Goal: Book appointment/travel/reservation

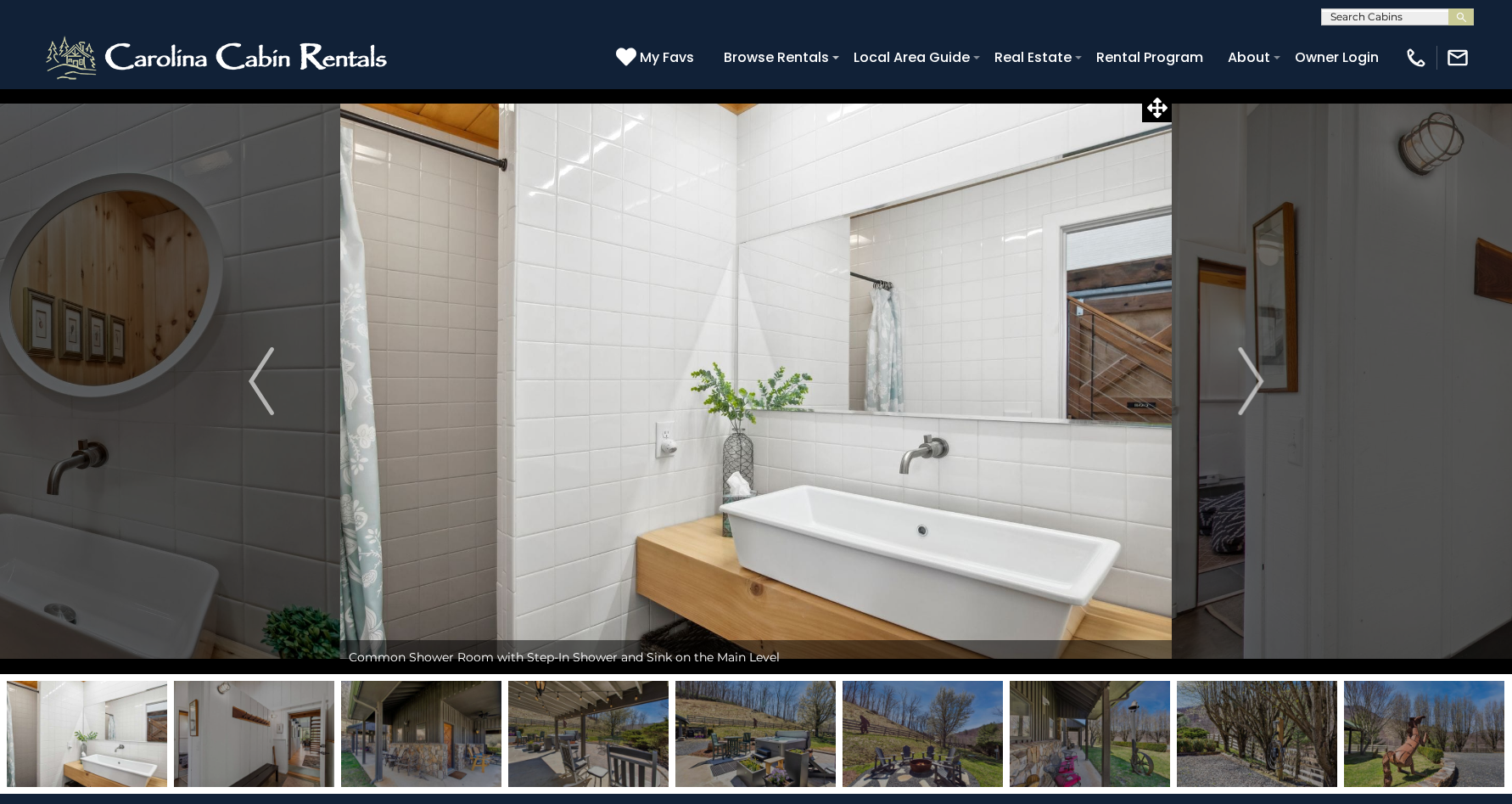
click at [1407, 22] on input "text" at bounding box center [1396, 20] width 149 height 17
type input "**********"
click at [1414, 36] on em "Blowing Rock Ret" at bounding box center [1384, 40] width 107 height 16
click at [1467, 8] on button "submit" at bounding box center [1461, 17] width 26 height 17
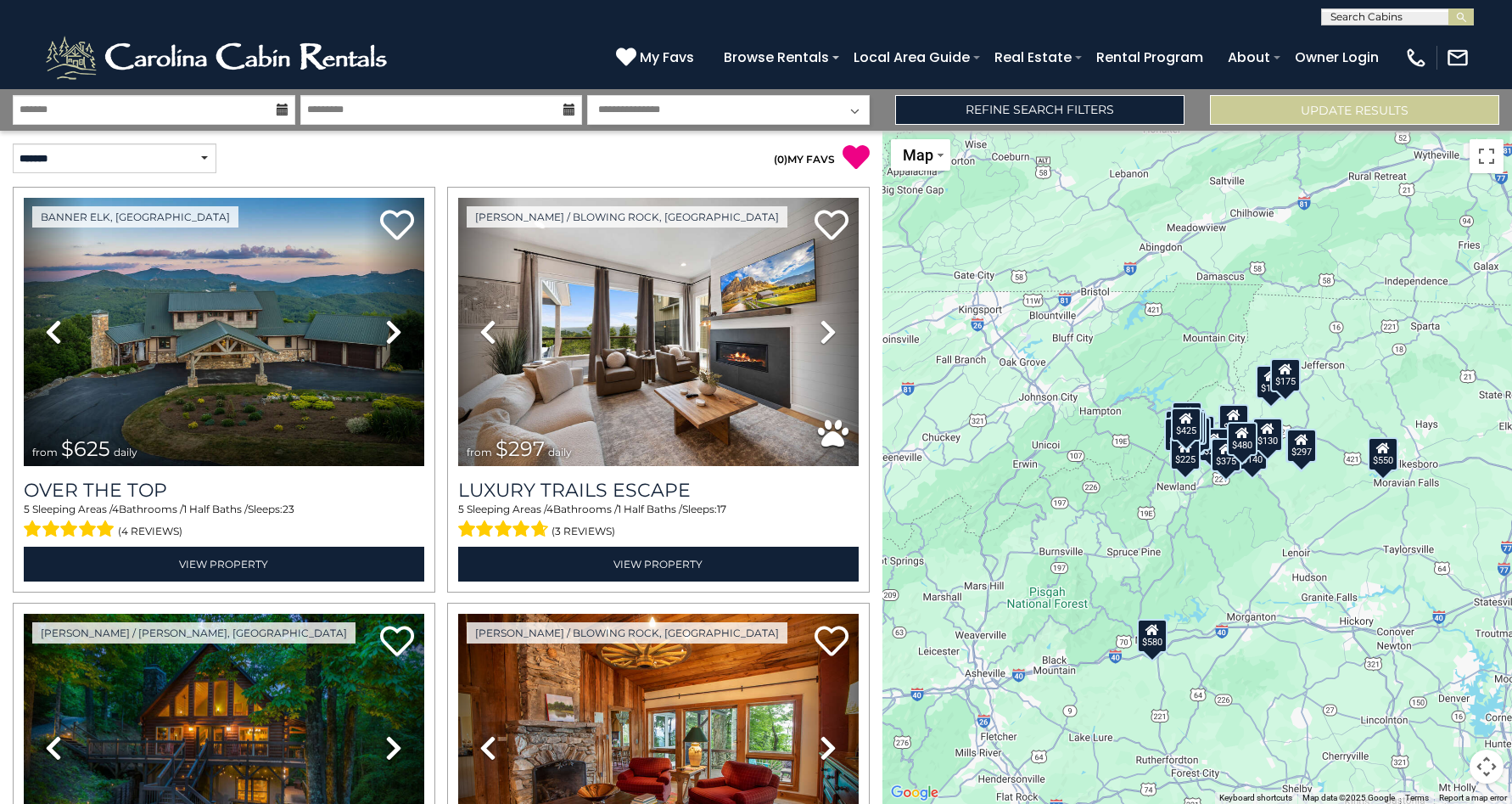
click at [1384, 20] on input "text" at bounding box center [1396, 20] width 149 height 17
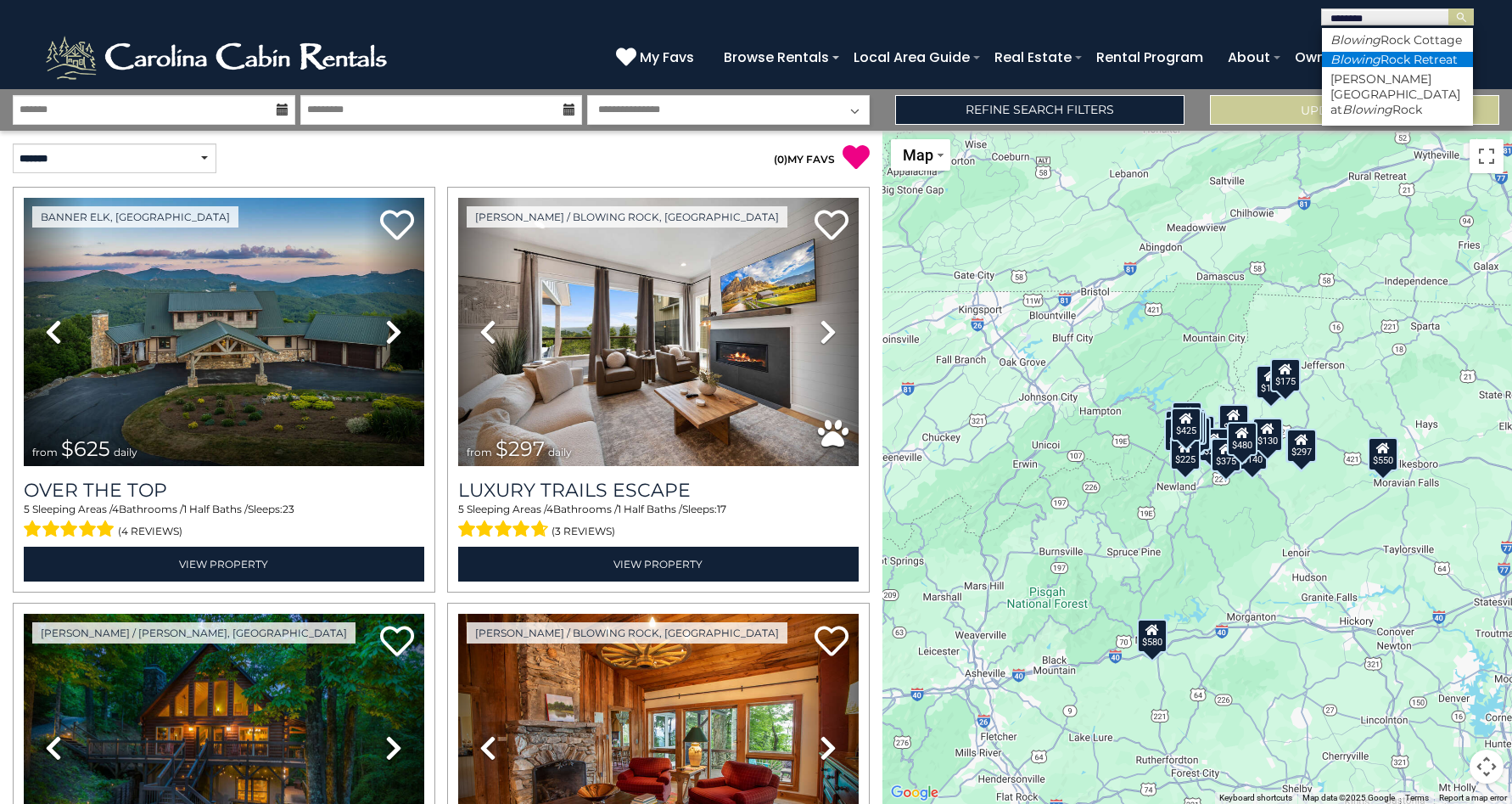
type input "*******"
click at [1388, 56] on li "Blowing Rock Retreat" at bounding box center [1397, 59] width 151 height 16
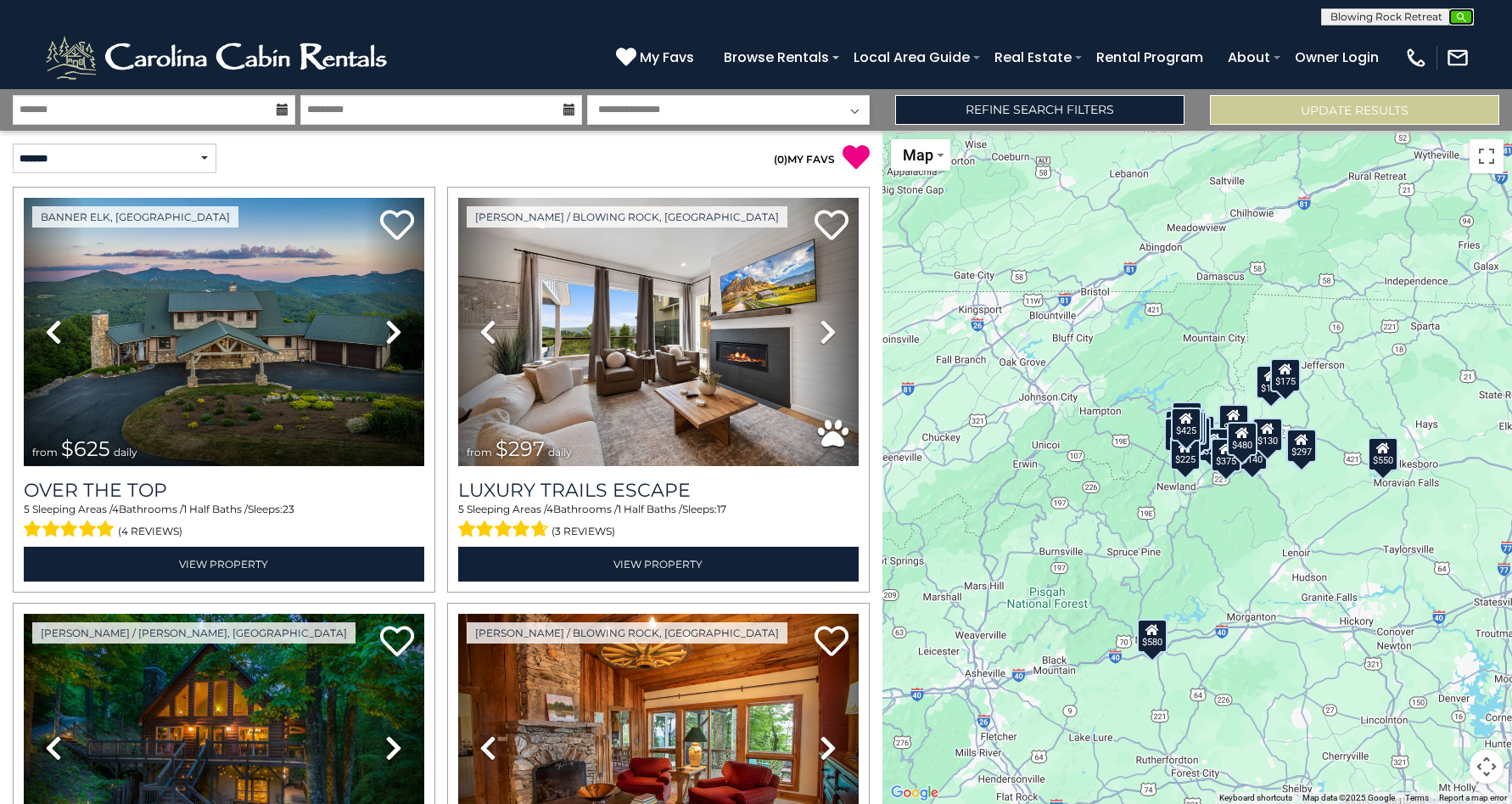
click at [1460, 16] on img "submit" at bounding box center [1462, 18] width 13 height 13
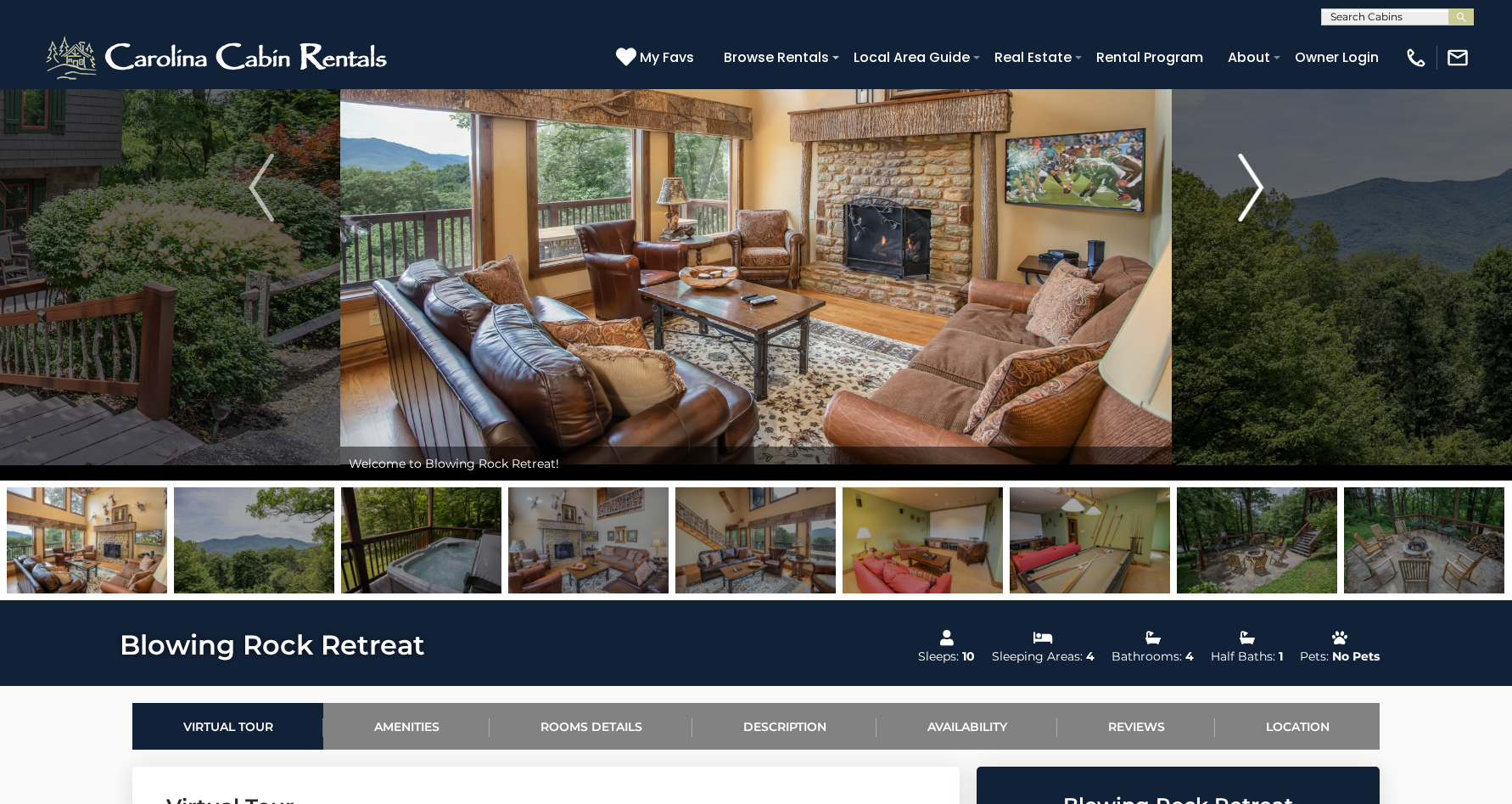
scroll to position [138, 0]
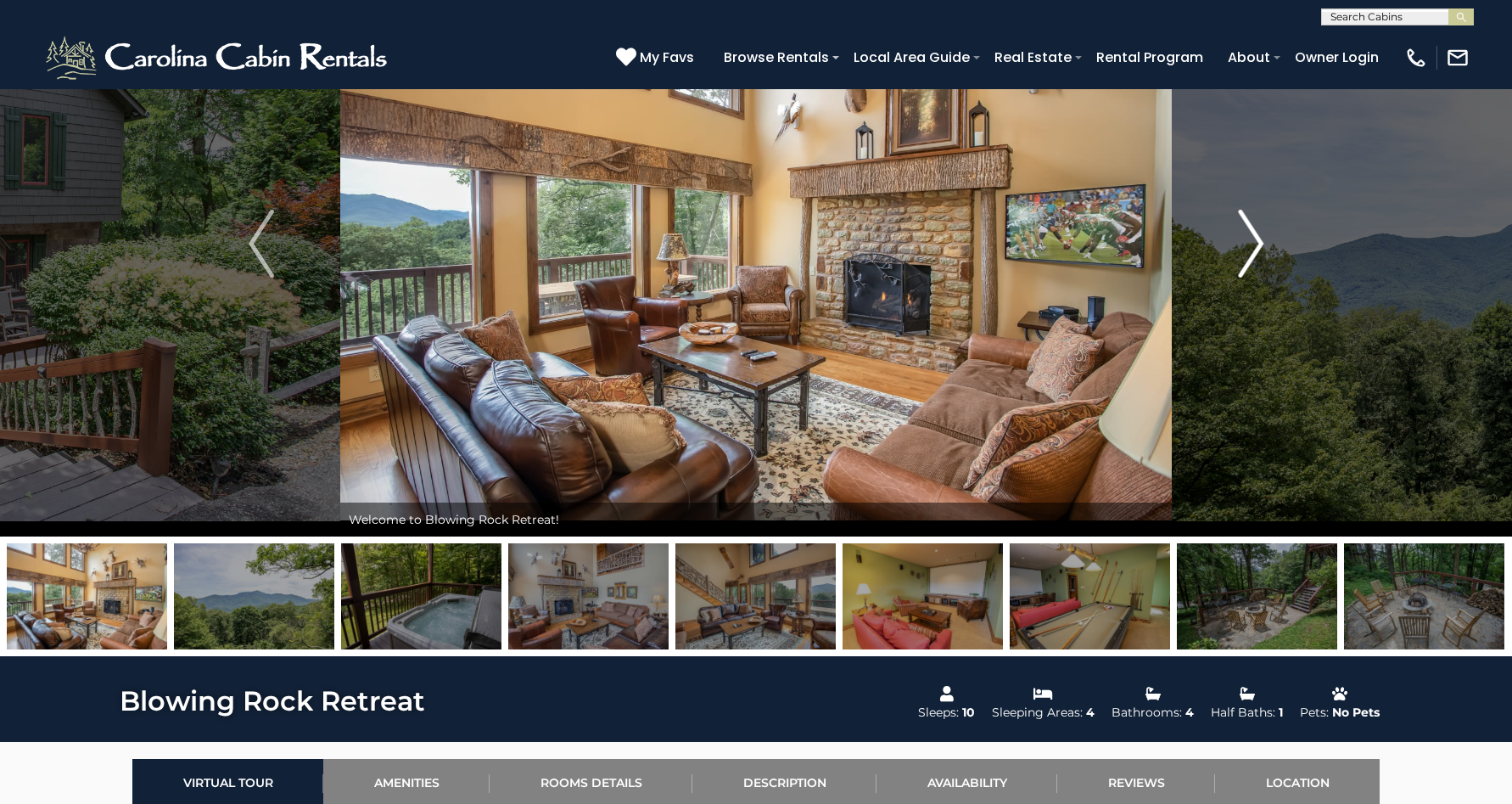
click at [1238, 247] on img "Next" at bounding box center [1251, 243] width 26 height 68
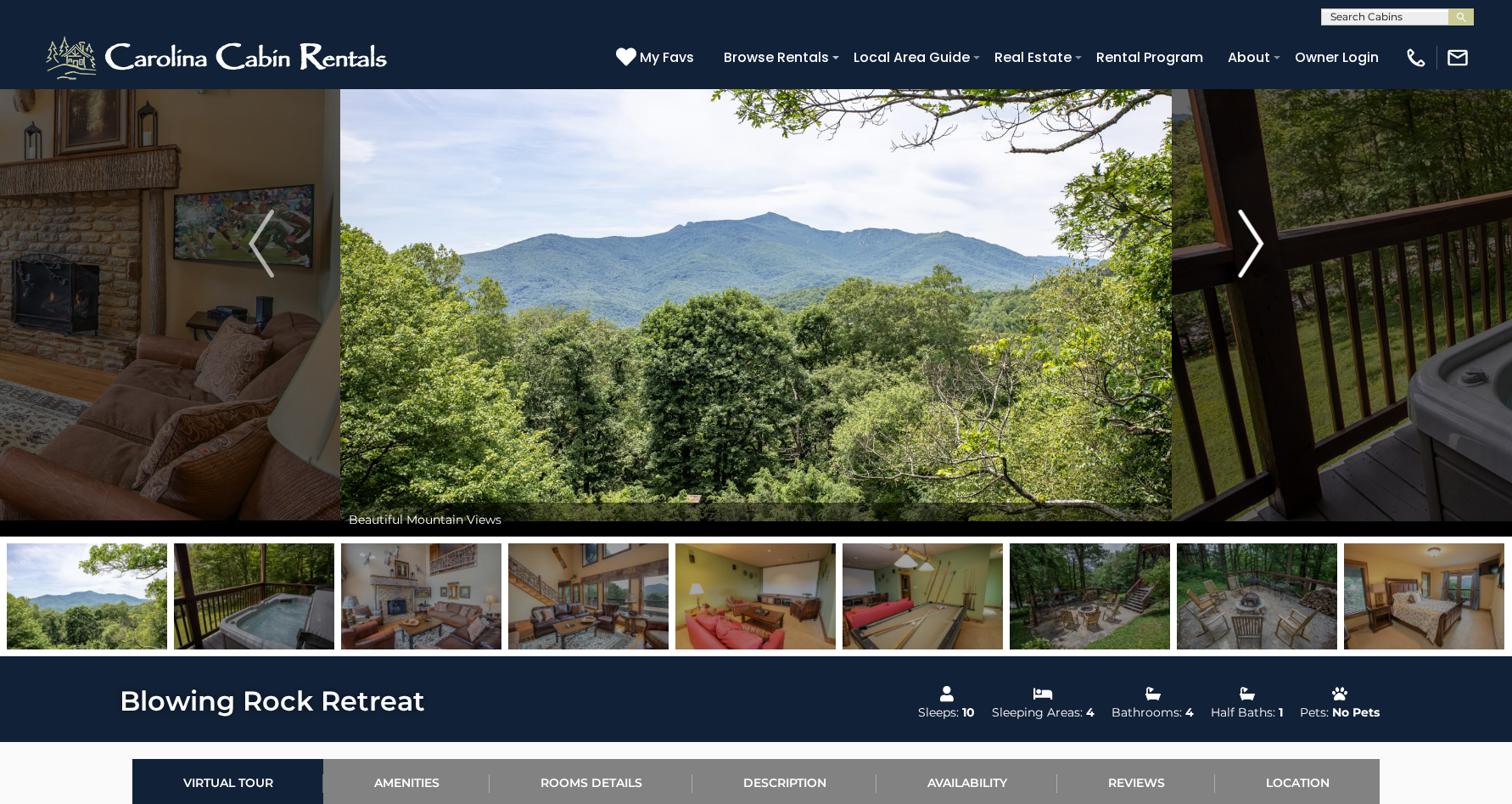
click at [1238, 247] on img "Next" at bounding box center [1251, 243] width 26 height 68
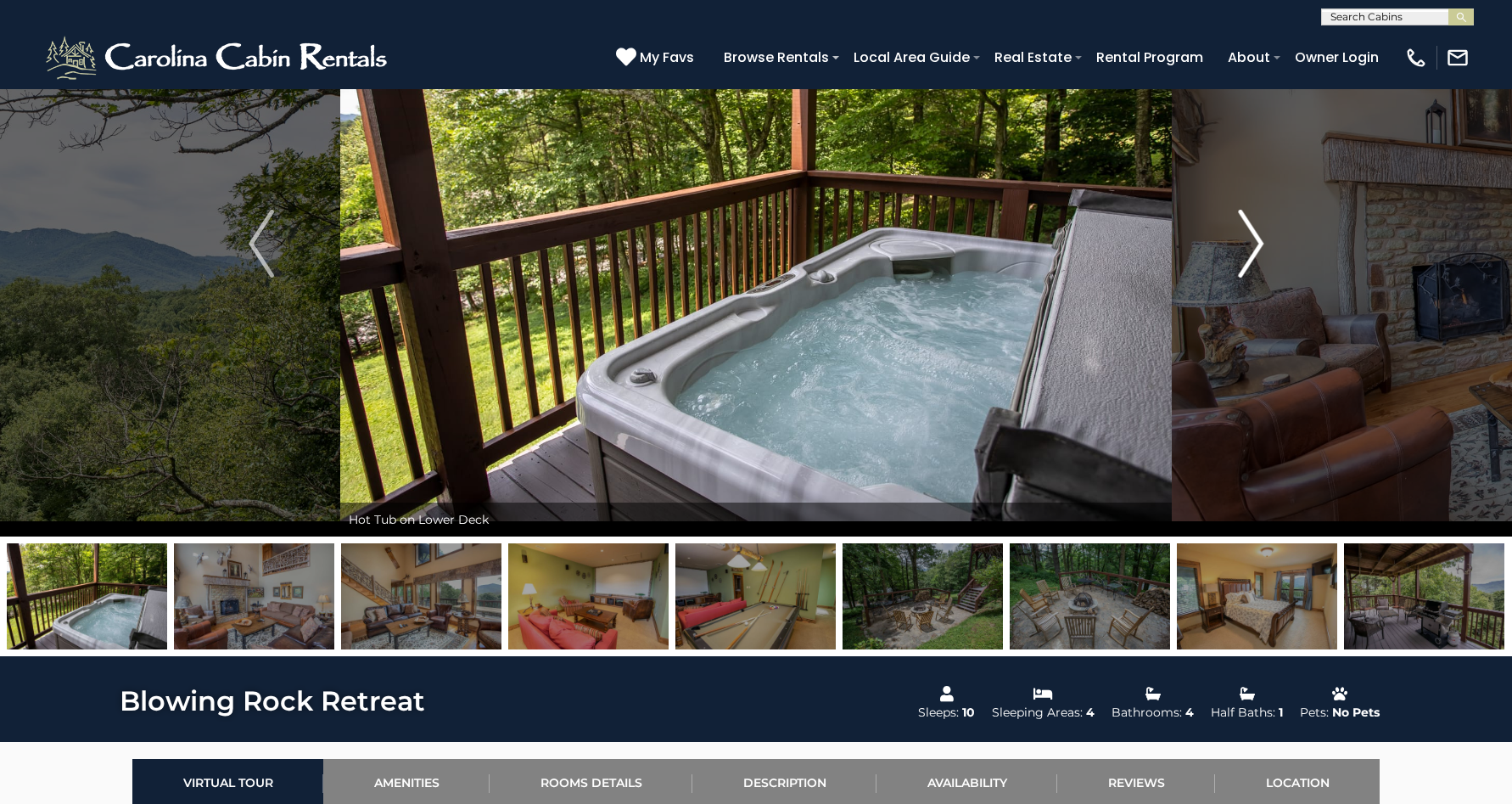
click at [1238, 247] on img "Next" at bounding box center [1251, 243] width 26 height 68
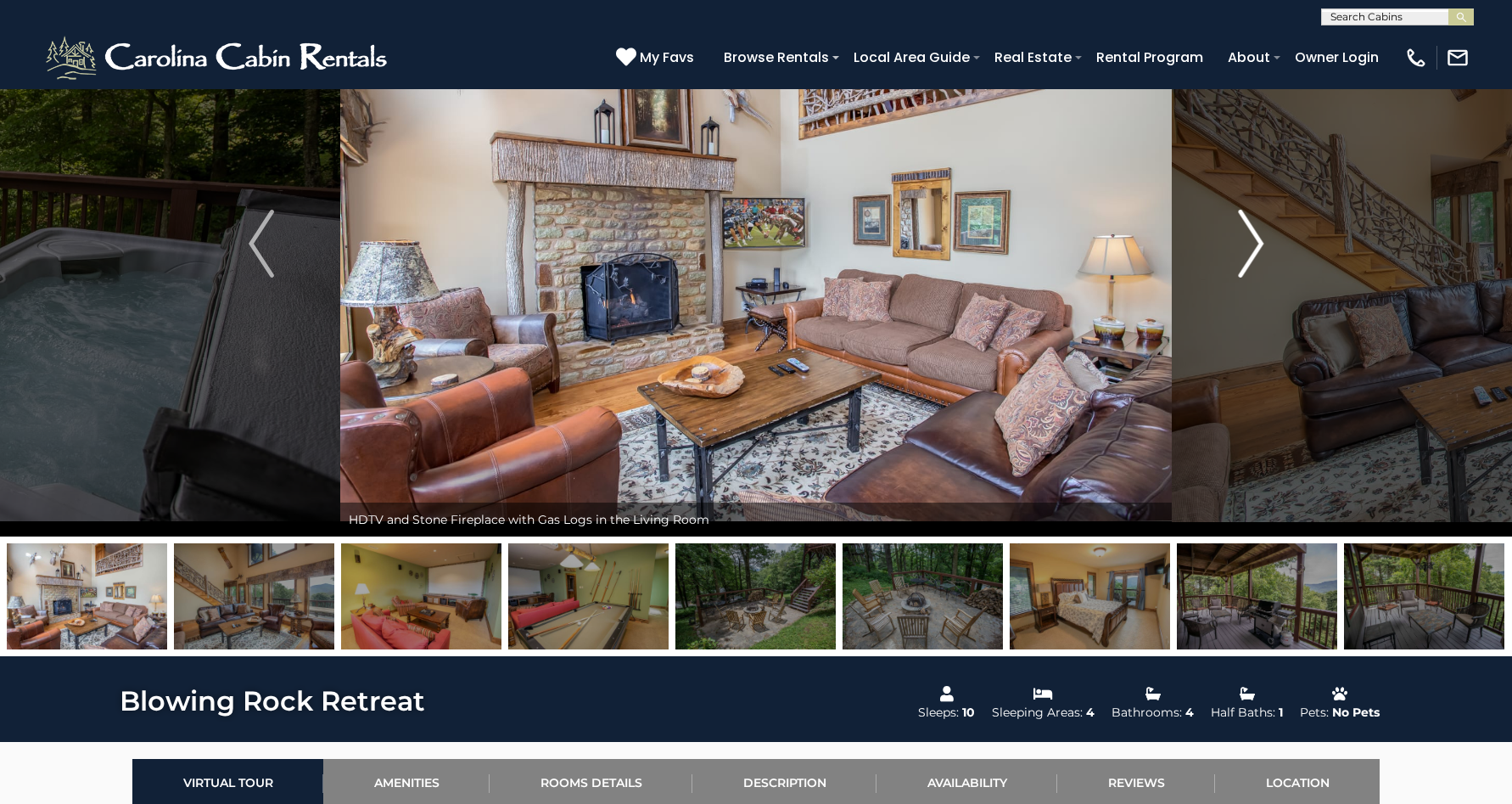
click at [1238, 247] on img "Next" at bounding box center [1251, 243] width 26 height 68
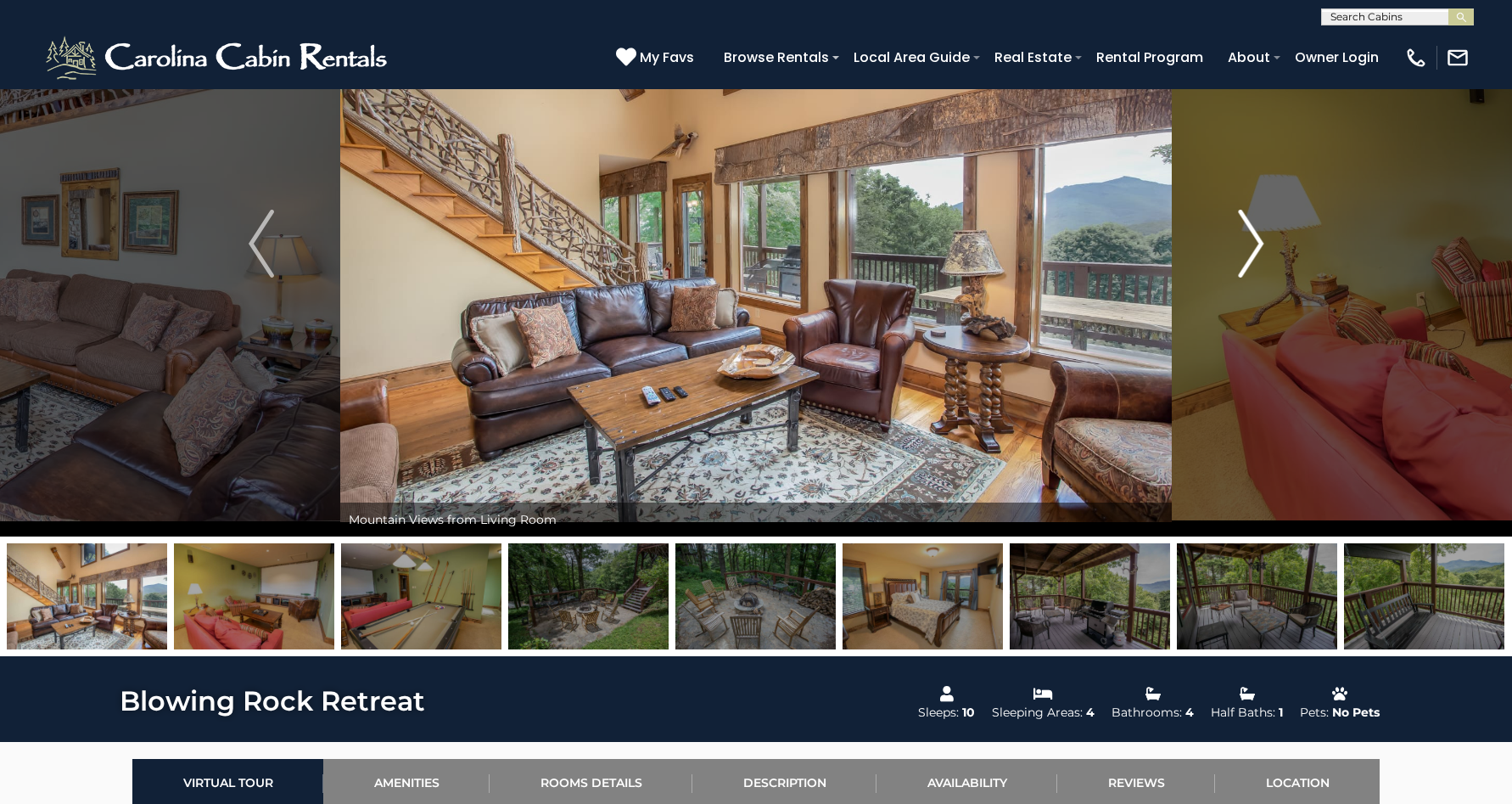
click at [1238, 247] on img "Next" at bounding box center [1251, 243] width 26 height 68
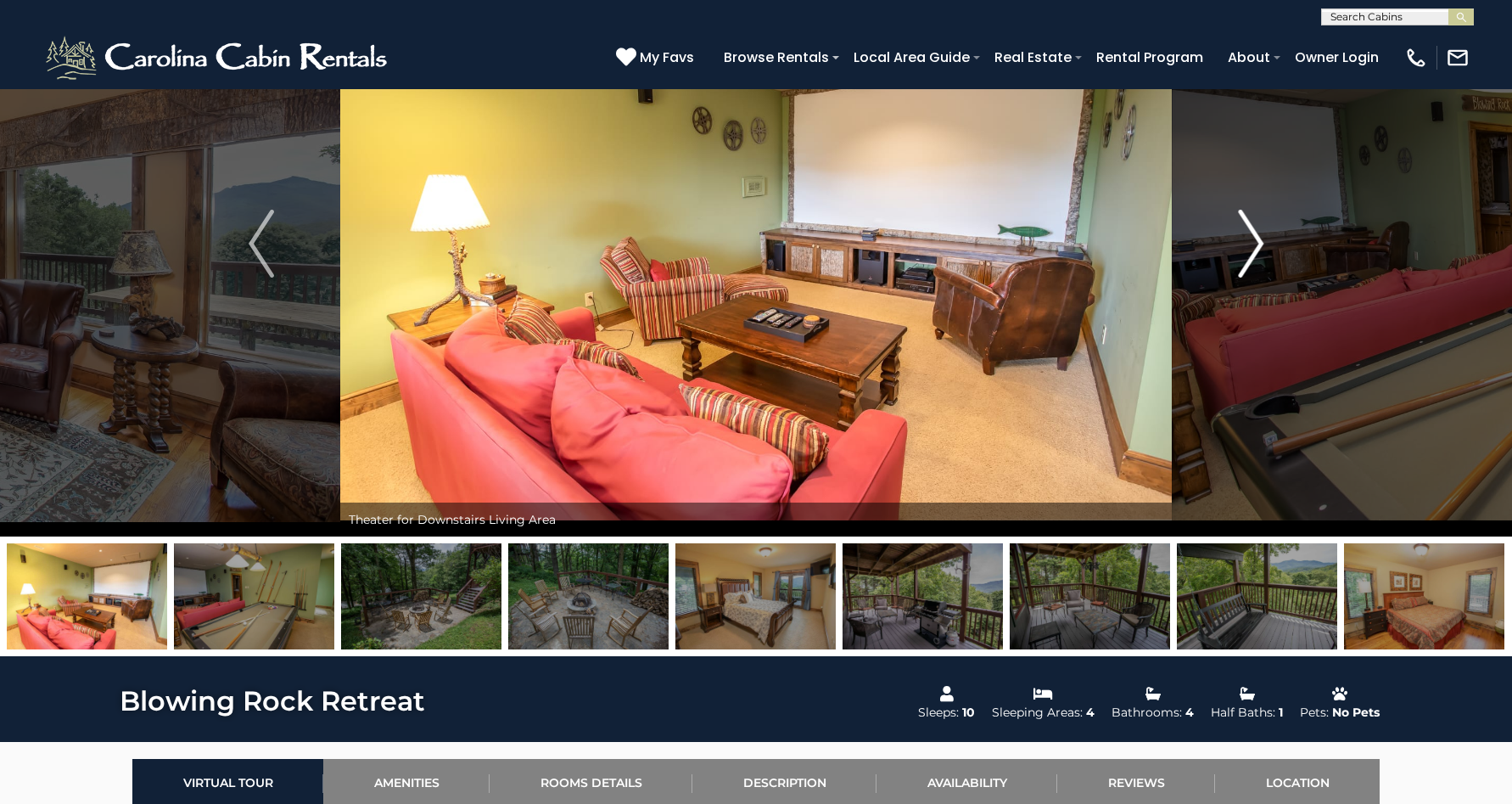
click at [1238, 247] on img "Next" at bounding box center [1251, 243] width 26 height 68
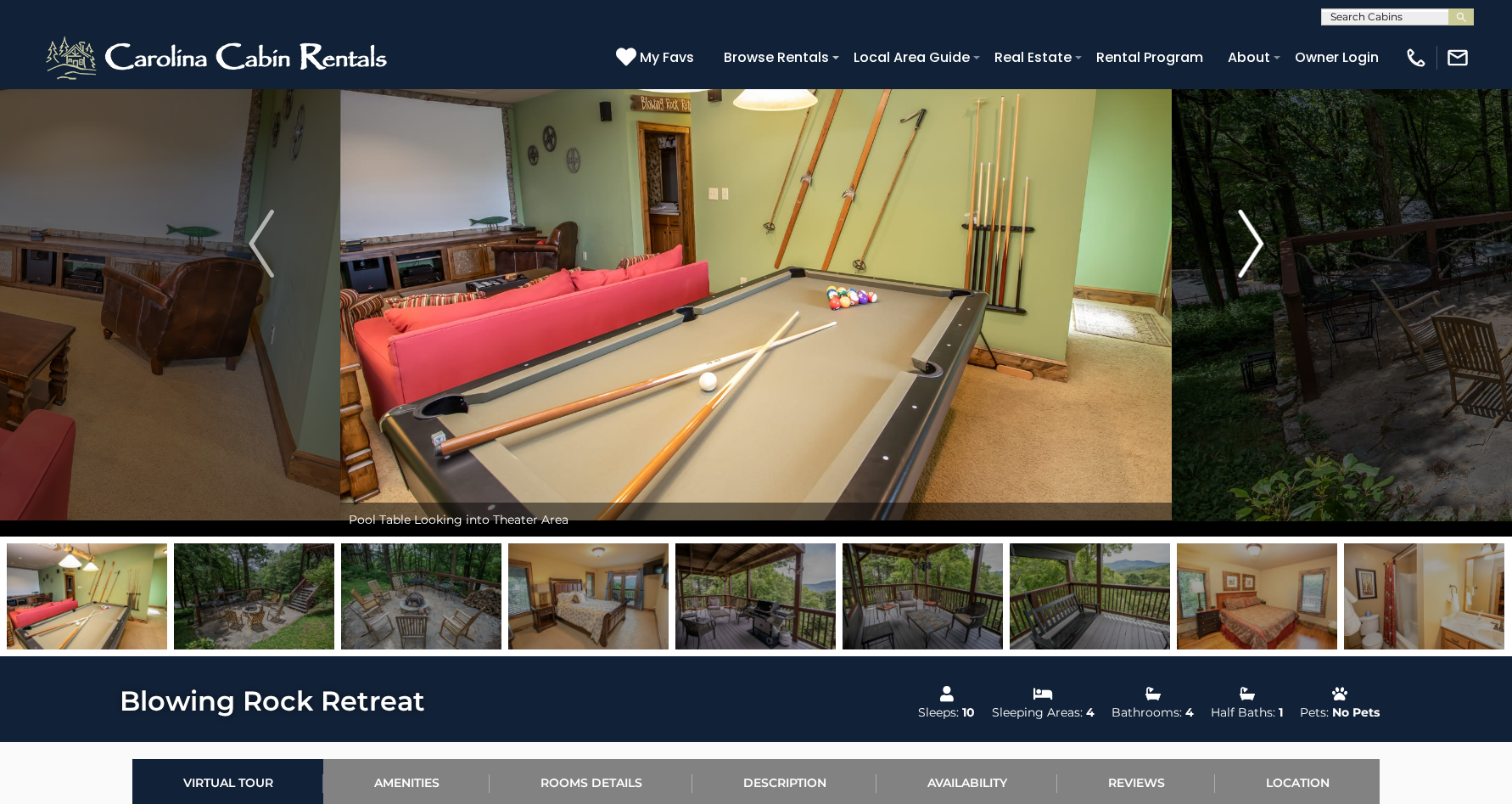
click at [1238, 247] on img "Next" at bounding box center [1251, 243] width 26 height 68
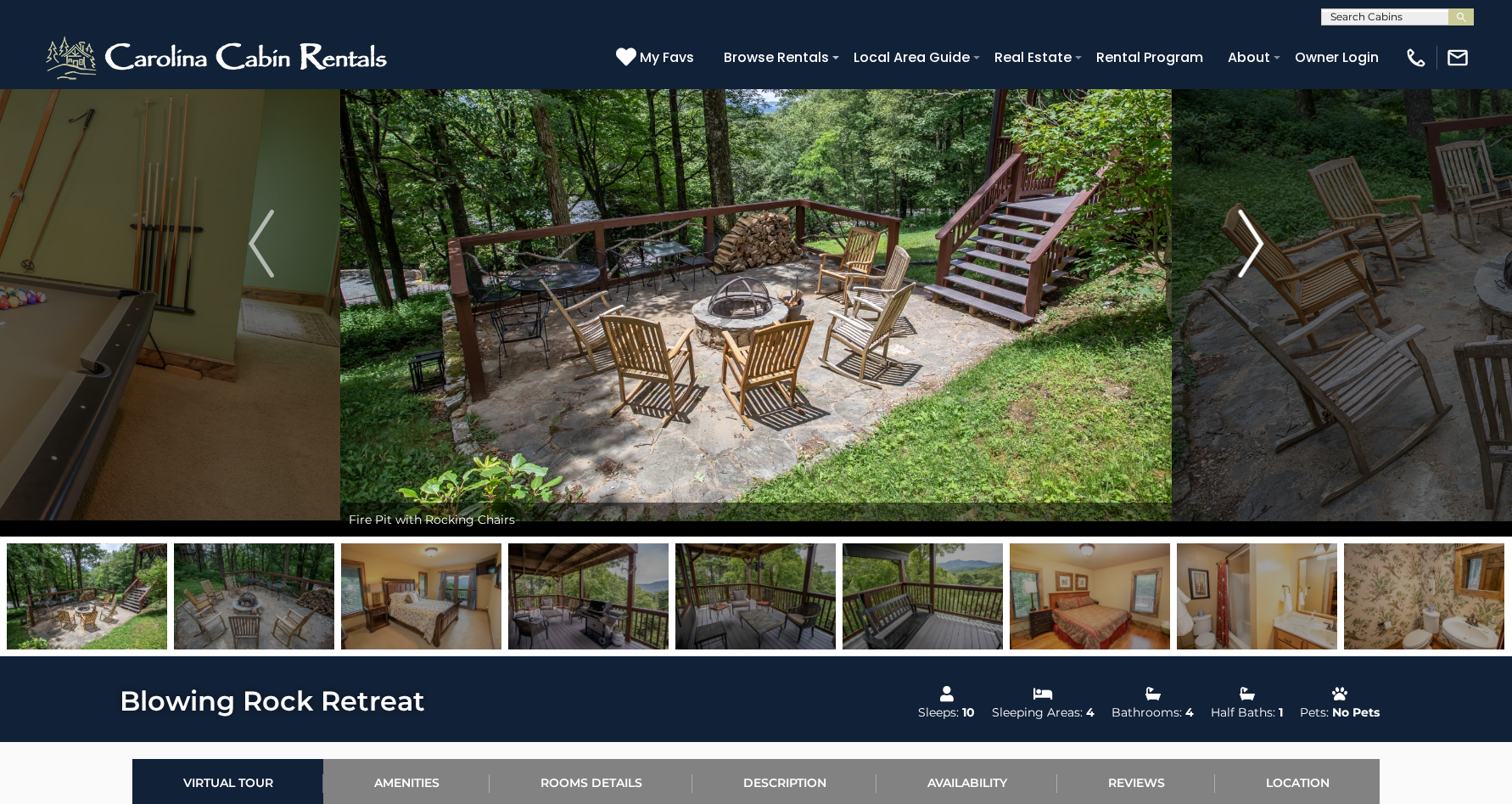
click at [1238, 247] on img "Next" at bounding box center [1251, 243] width 26 height 68
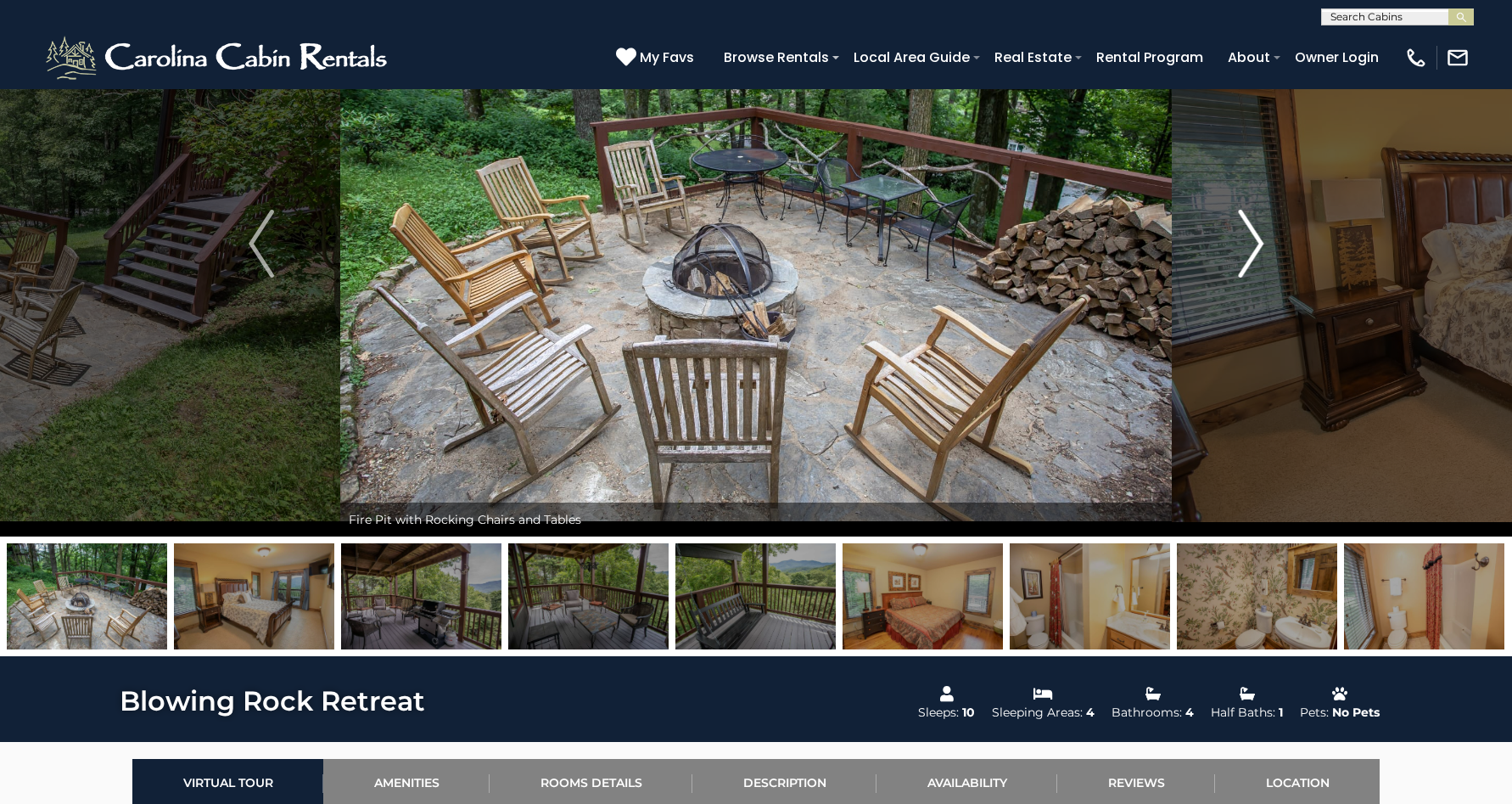
click at [1238, 246] on img "Next" at bounding box center [1251, 243] width 26 height 68
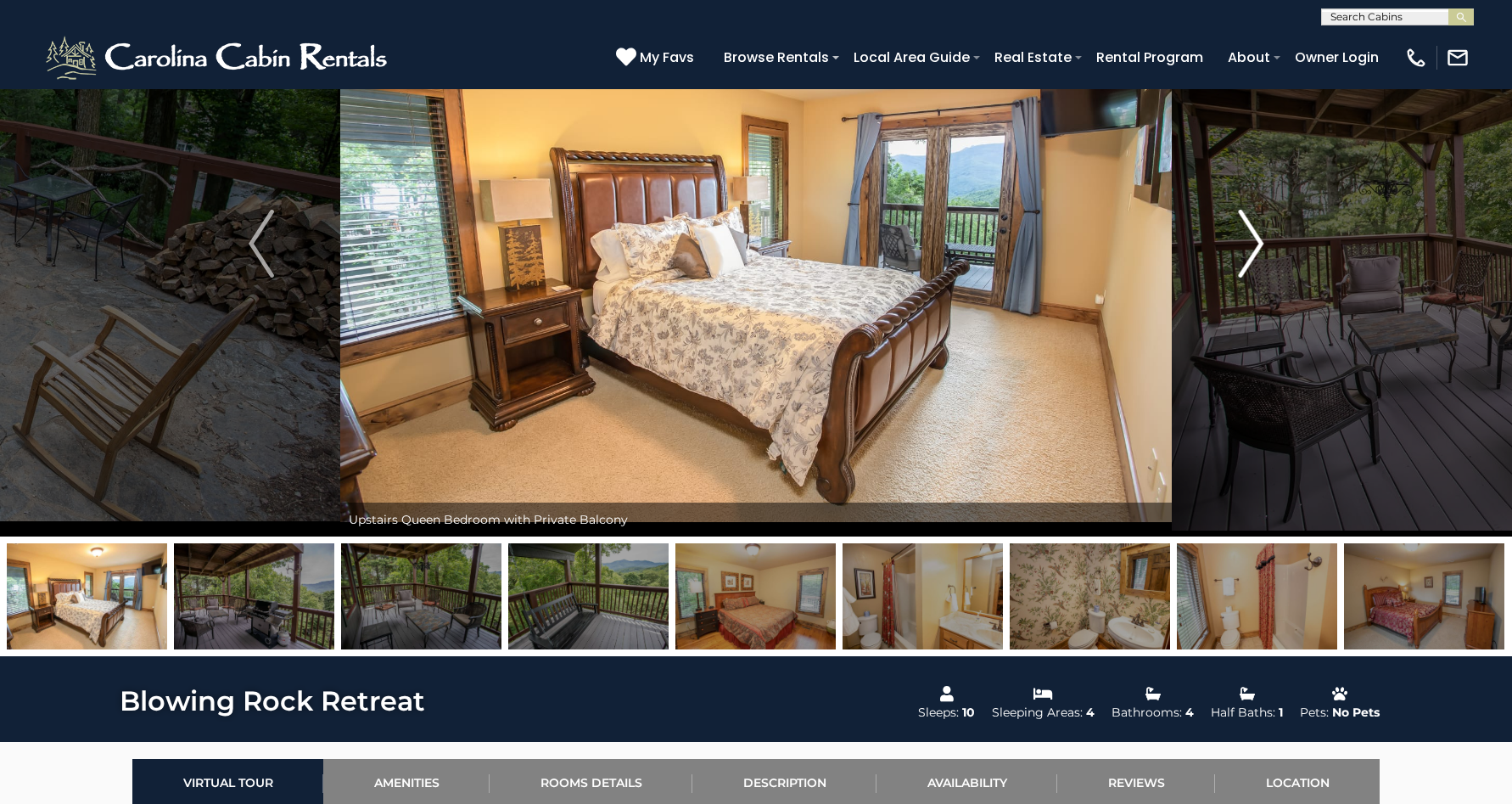
click at [1238, 246] on img "Next" at bounding box center [1251, 243] width 26 height 68
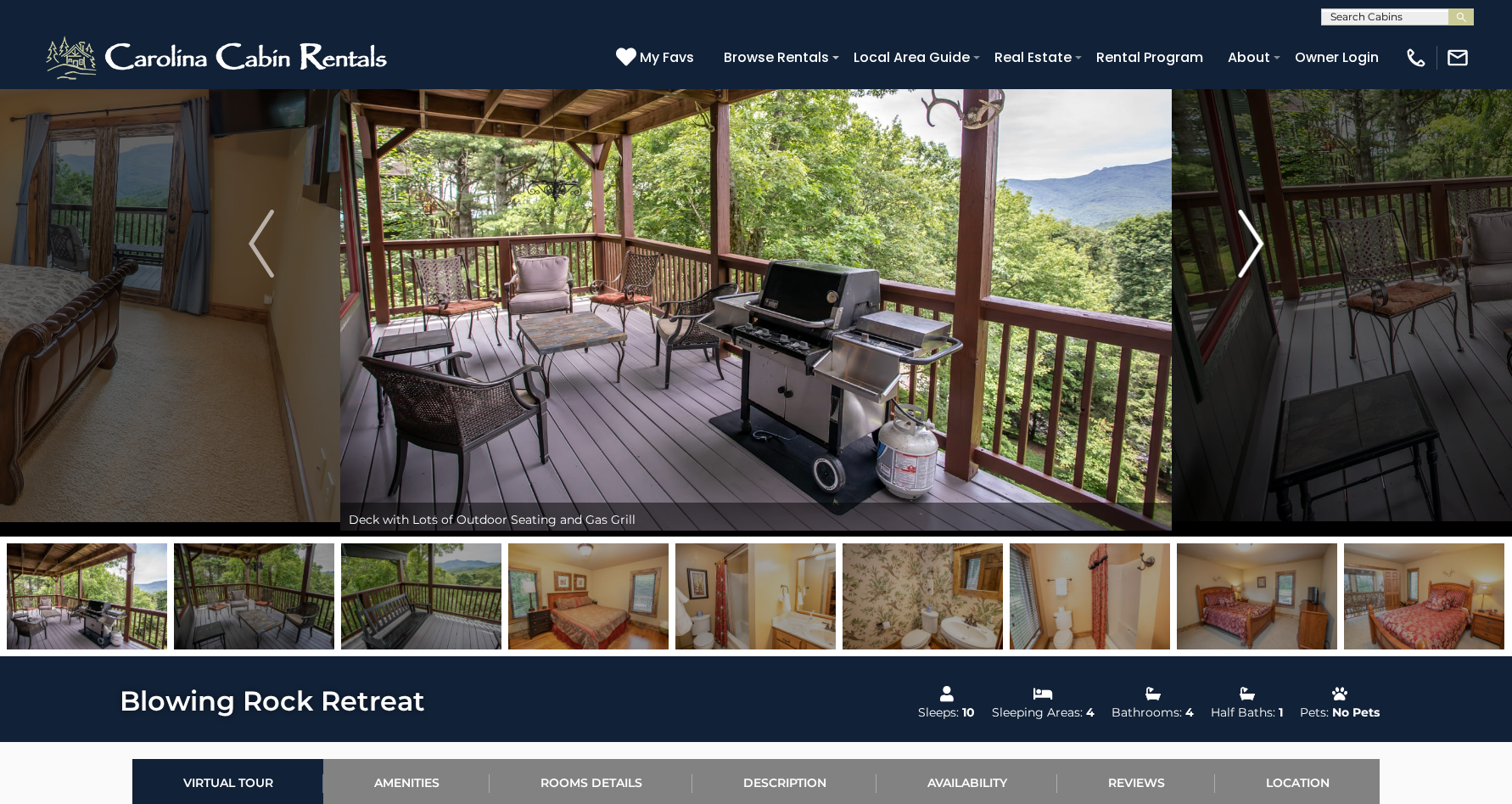
click at [1238, 246] on img "Next" at bounding box center [1251, 243] width 26 height 68
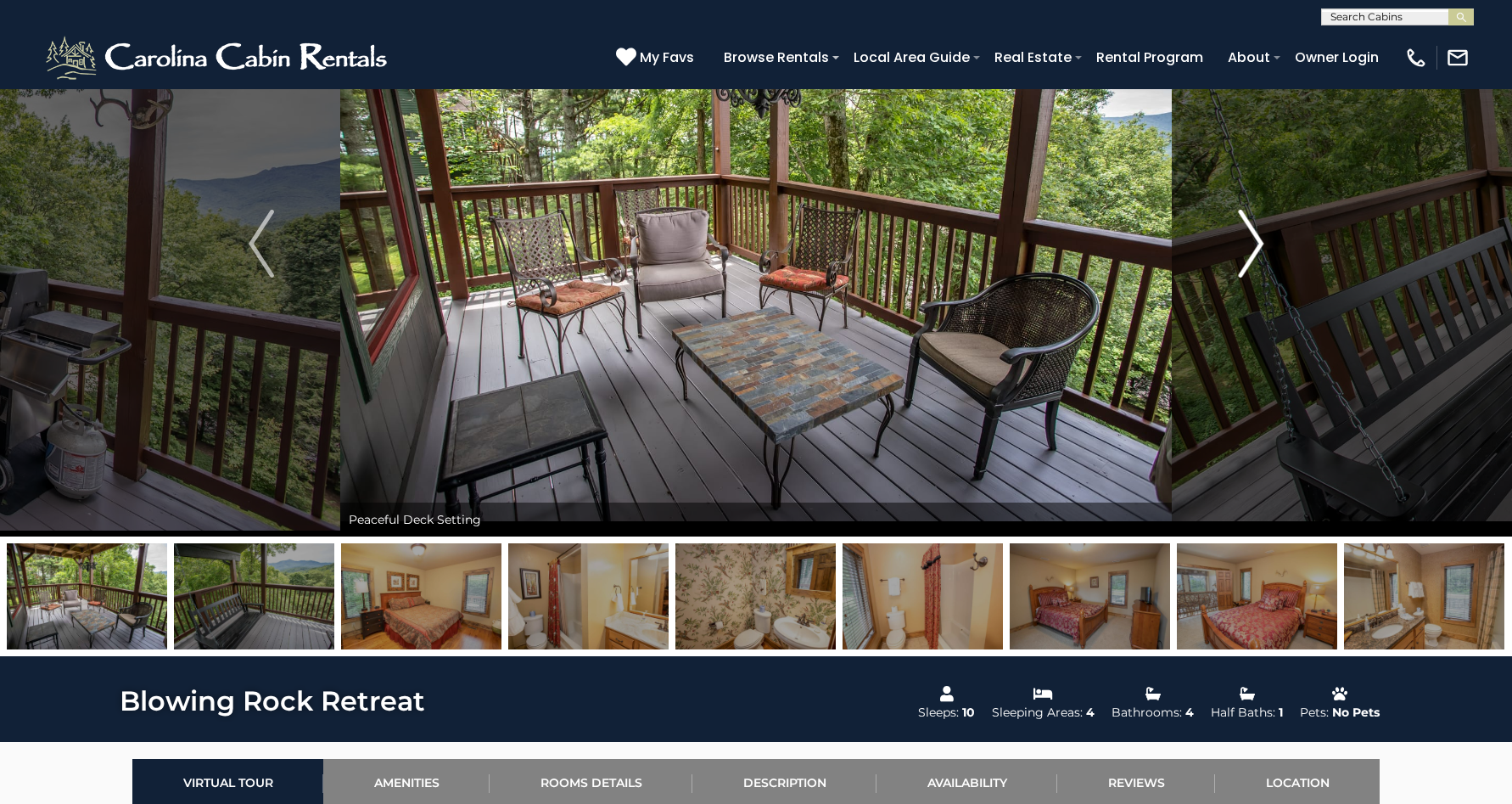
click at [1238, 247] on img "Next" at bounding box center [1251, 243] width 26 height 68
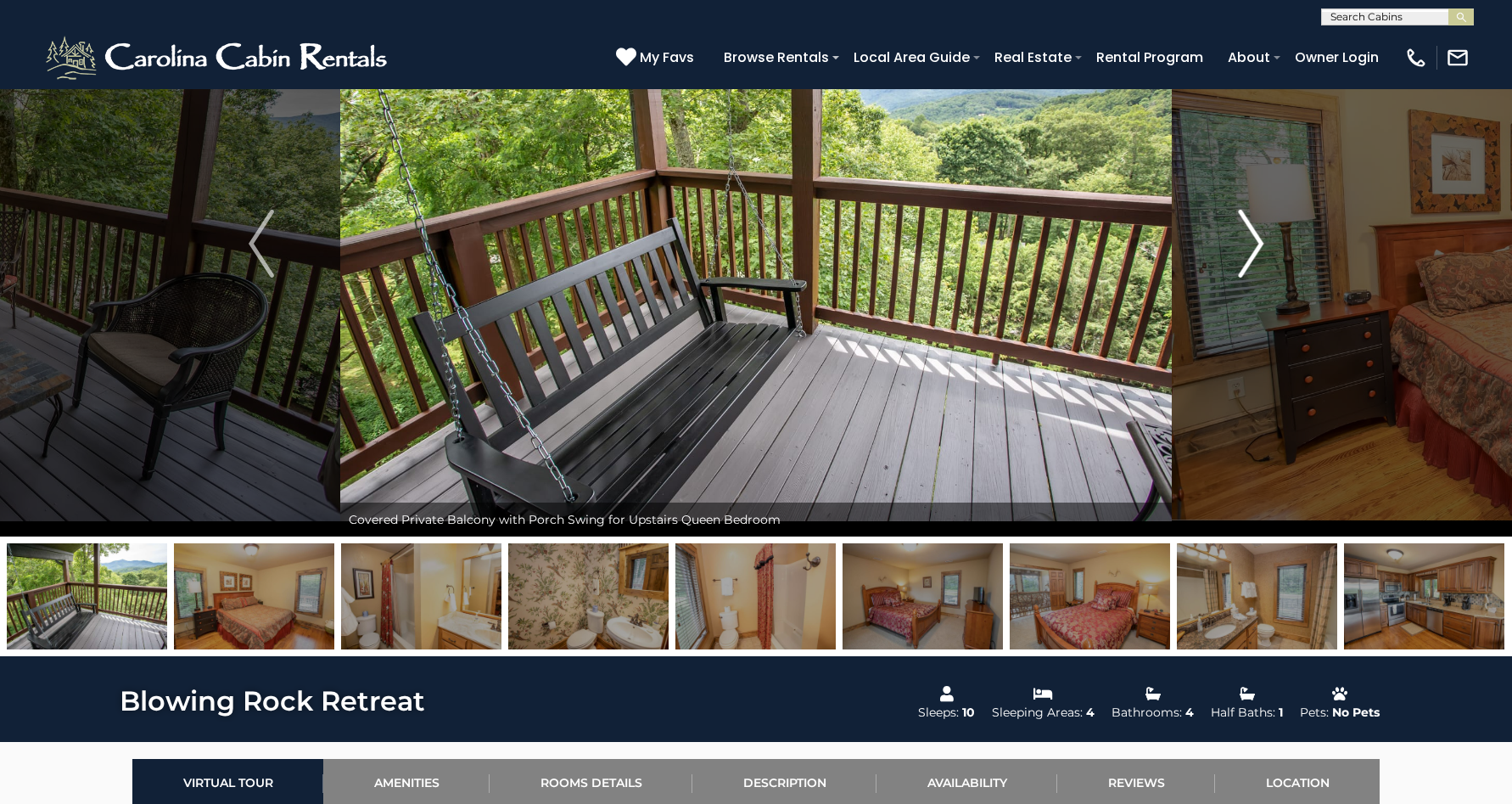
click at [1238, 247] on img "Next" at bounding box center [1251, 243] width 26 height 68
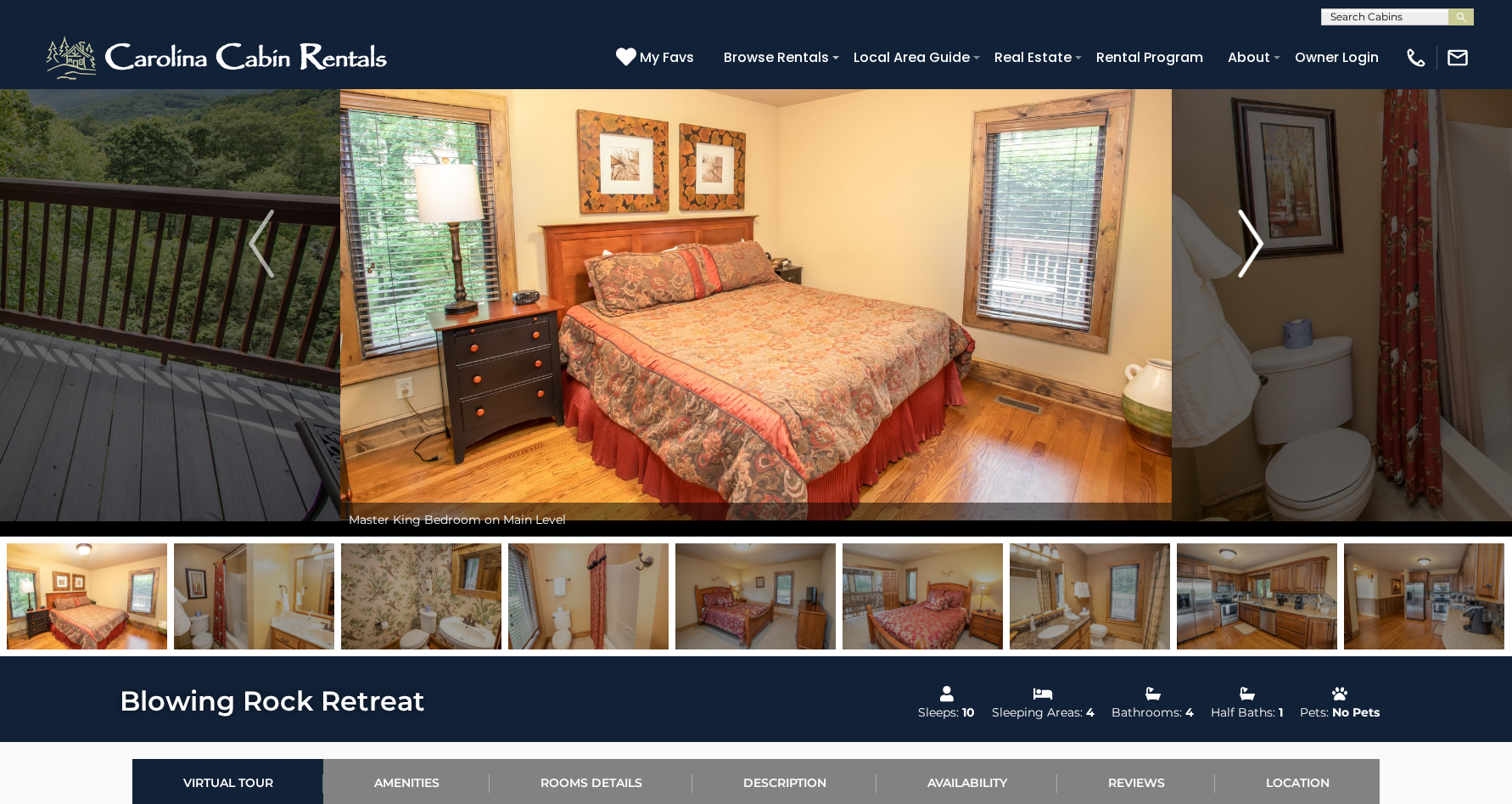
click at [1238, 247] on img "Next" at bounding box center [1251, 243] width 26 height 68
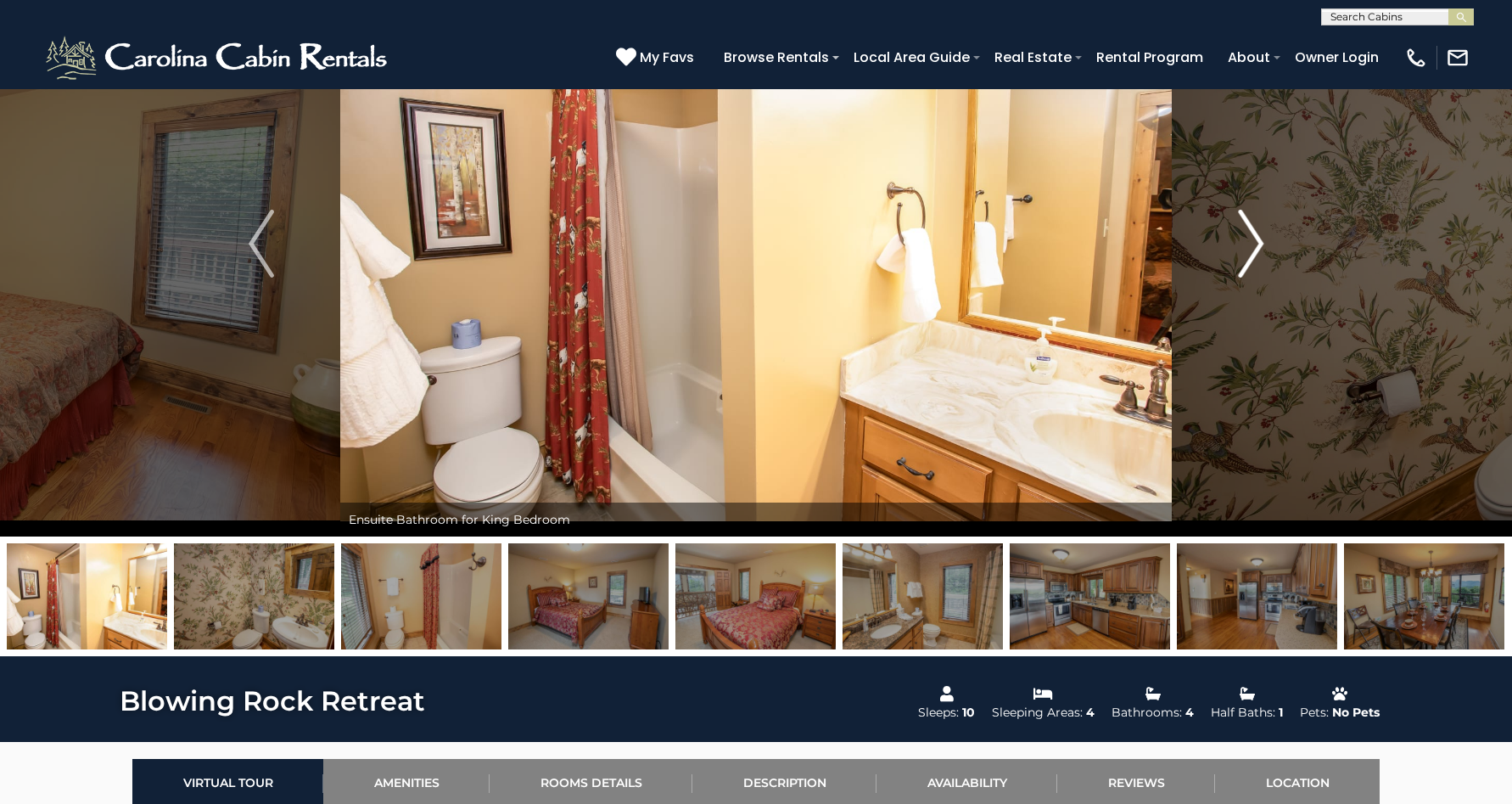
click at [1238, 247] on img "Next" at bounding box center [1251, 243] width 26 height 68
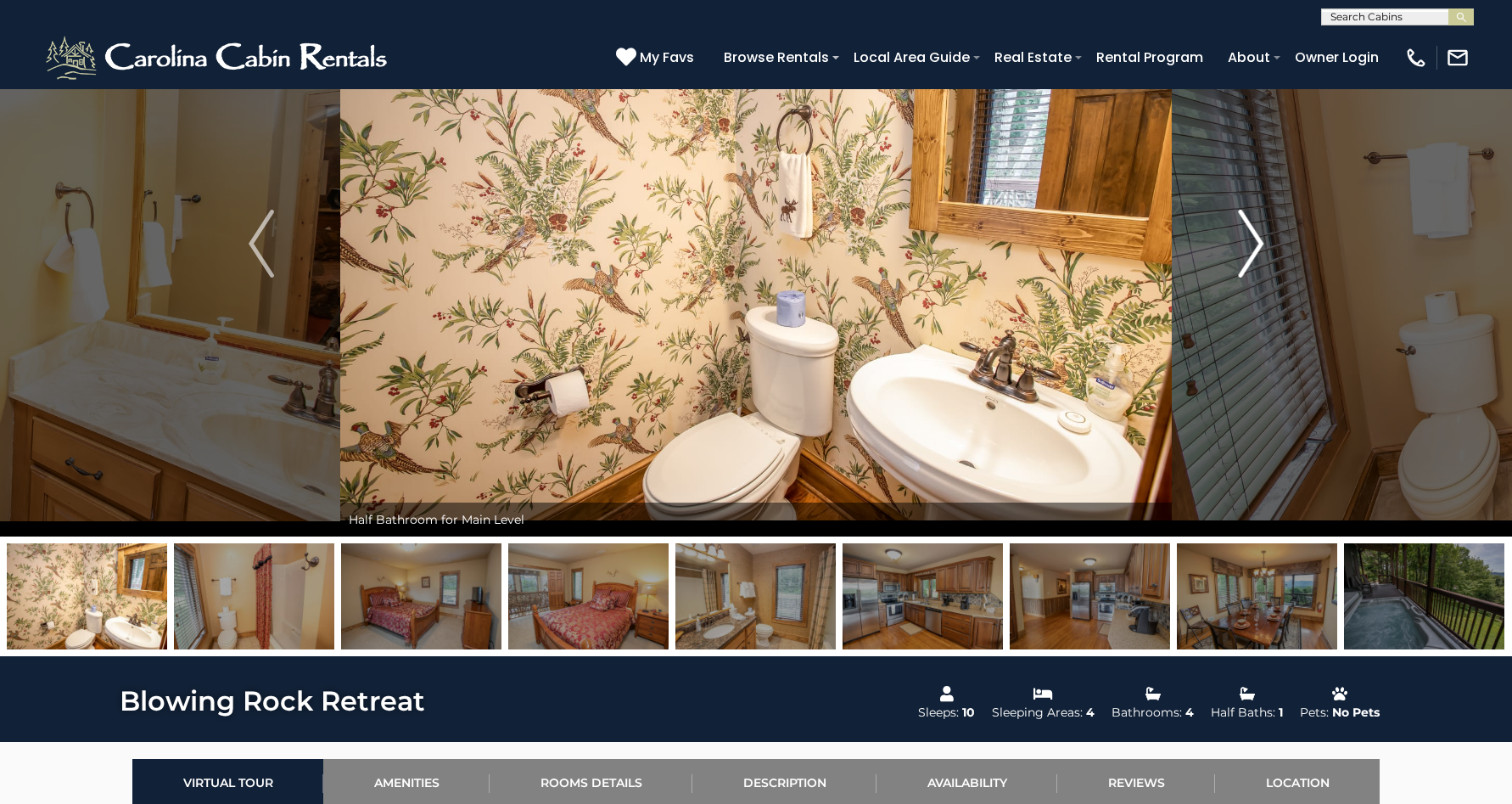
click at [1238, 247] on img "Next" at bounding box center [1251, 243] width 26 height 68
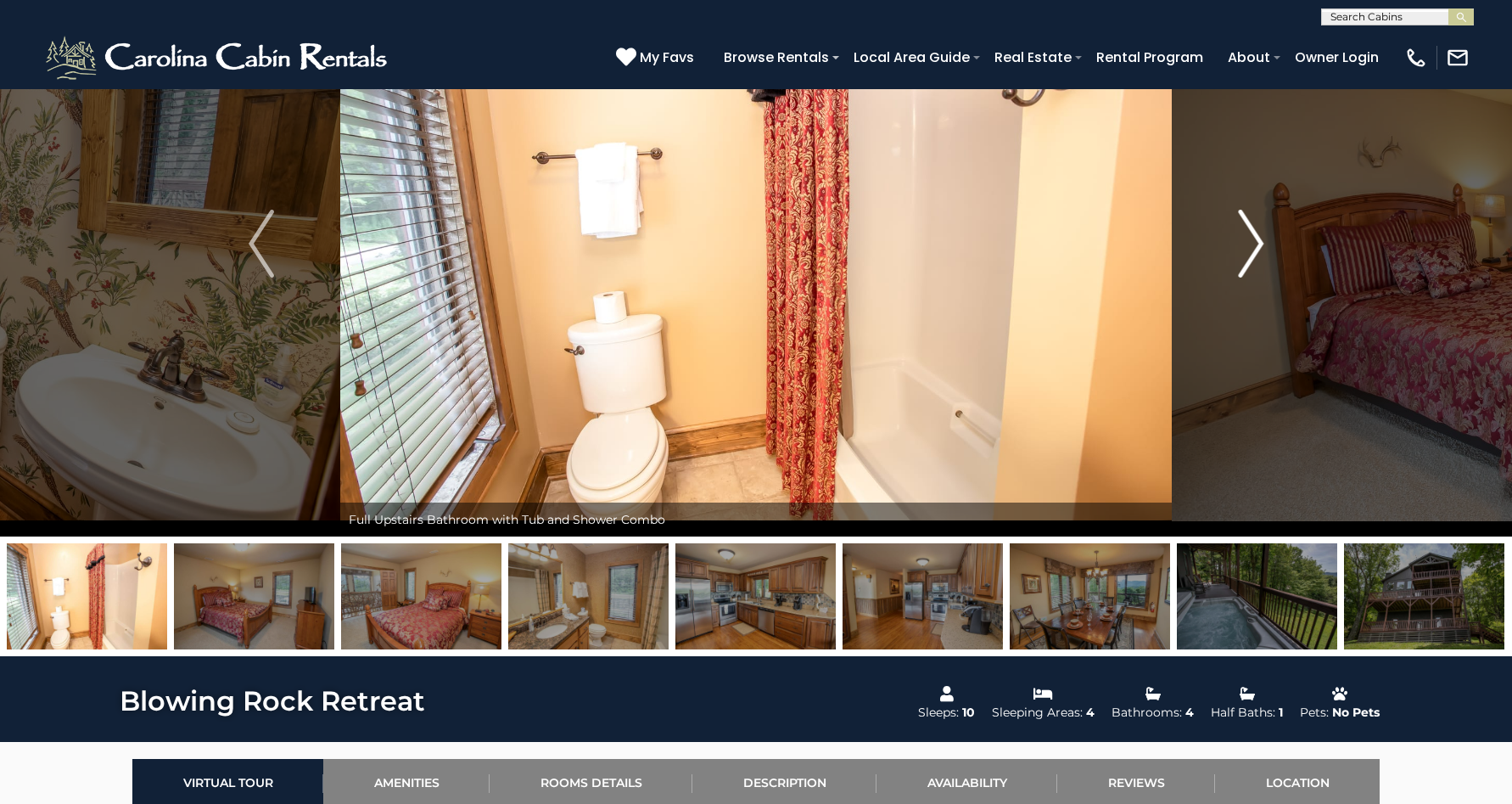
click at [1238, 247] on img "Next" at bounding box center [1251, 243] width 26 height 68
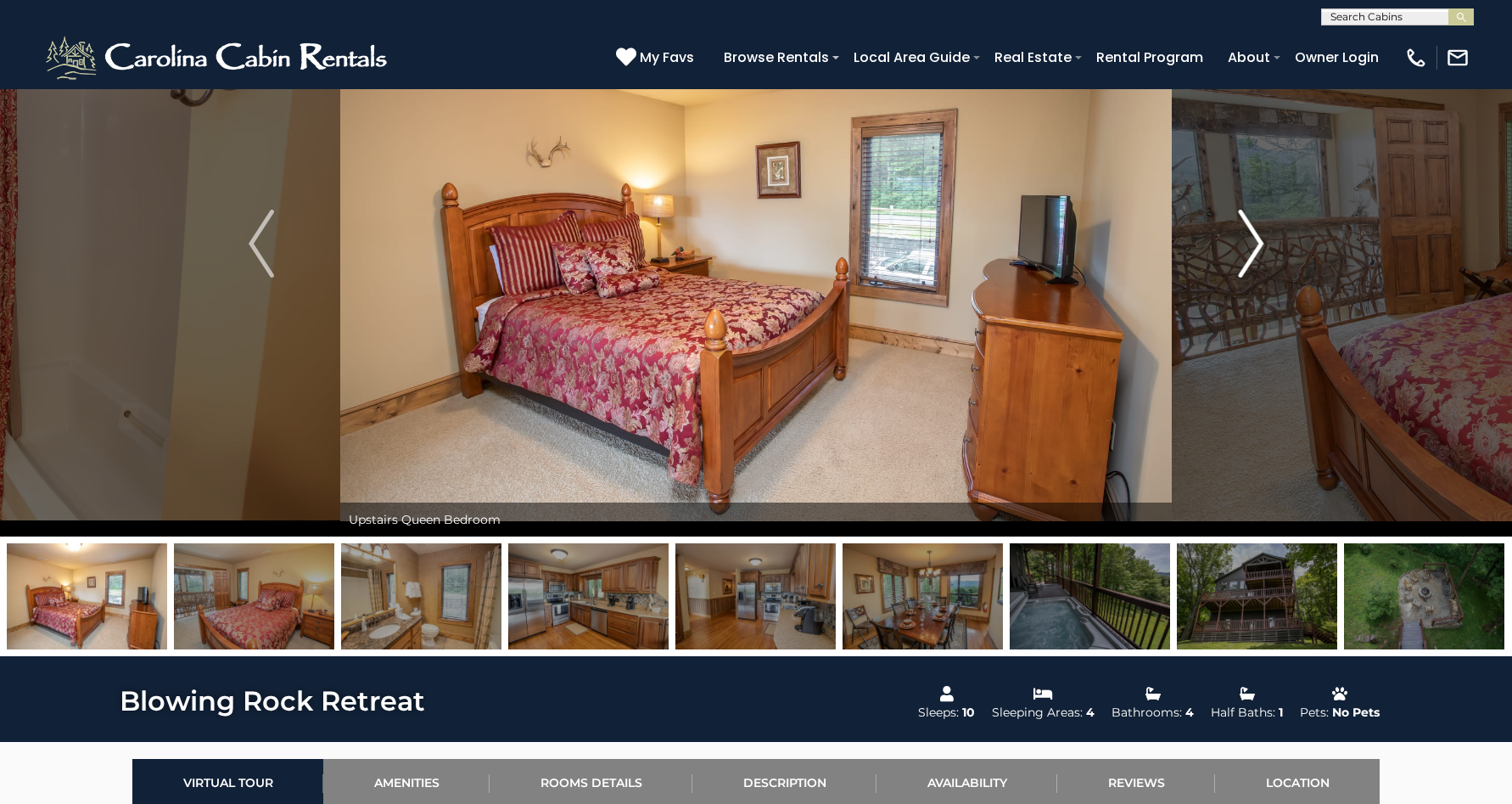
click at [1238, 247] on img "Next" at bounding box center [1251, 243] width 26 height 68
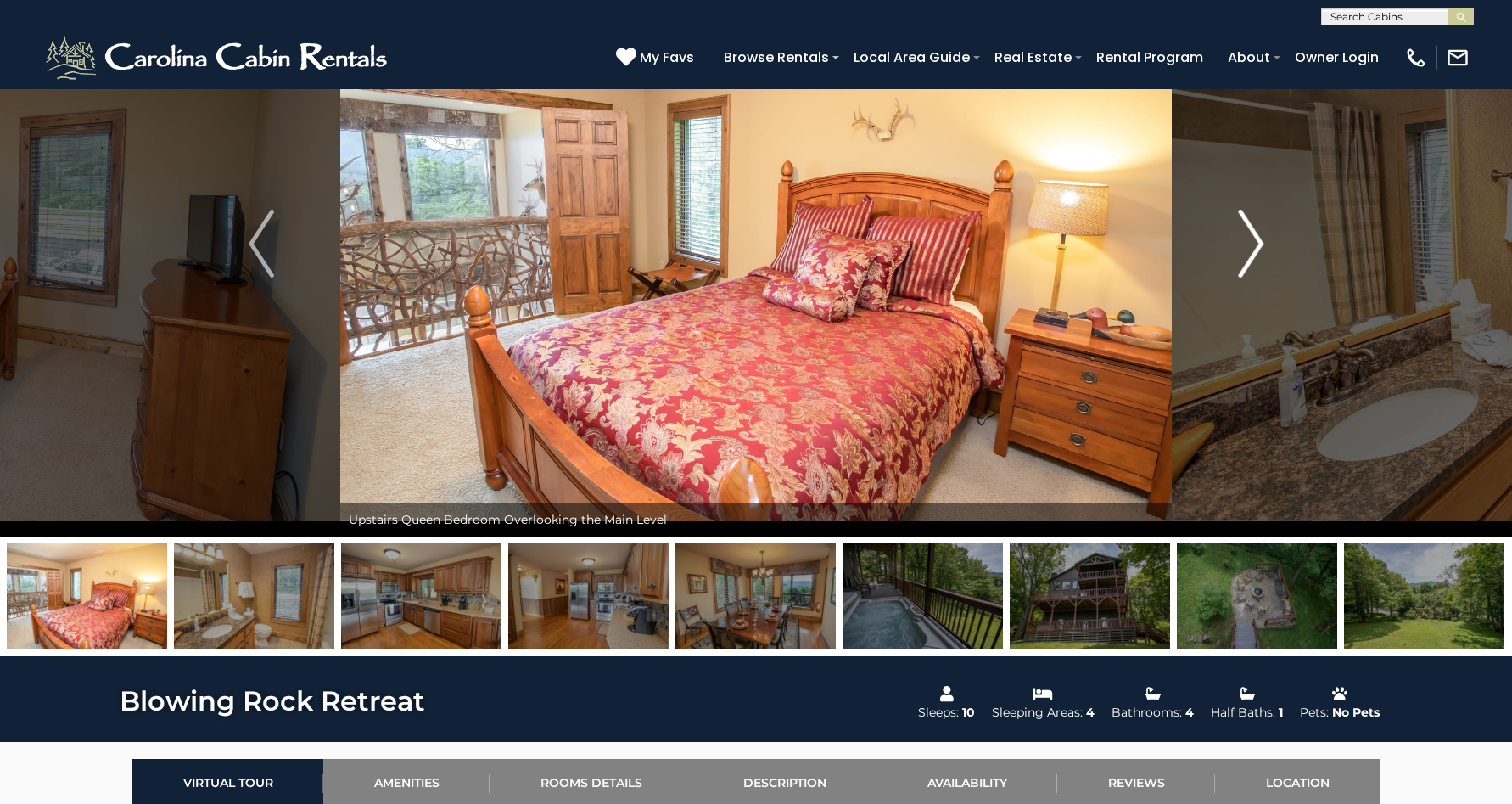
click at [1238, 247] on img "Next" at bounding box center [1251, 243] width 26 height 68
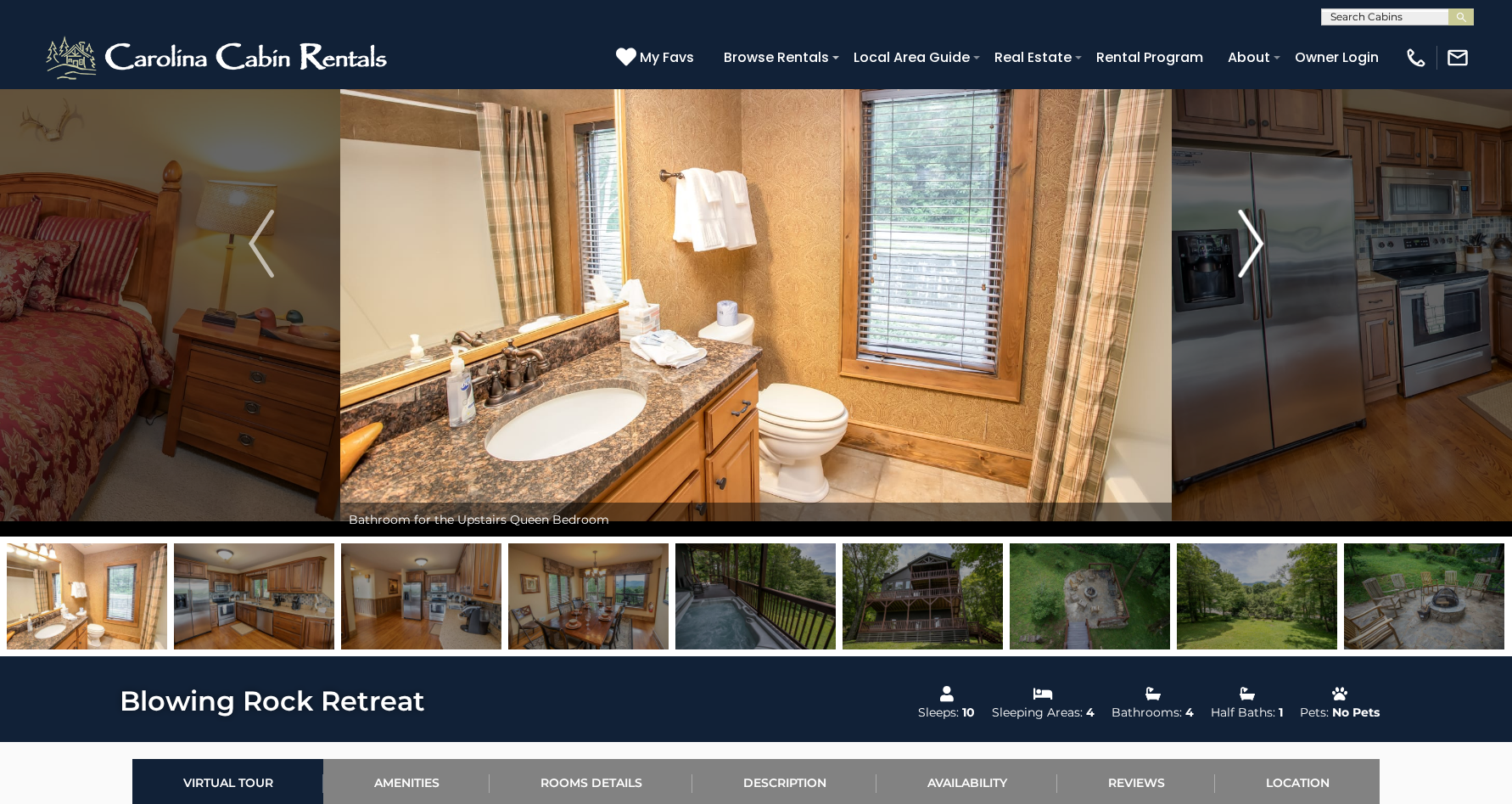
click at [1238, 247] on img "Next" at bounding box center [1251, 243] width 26 height 68
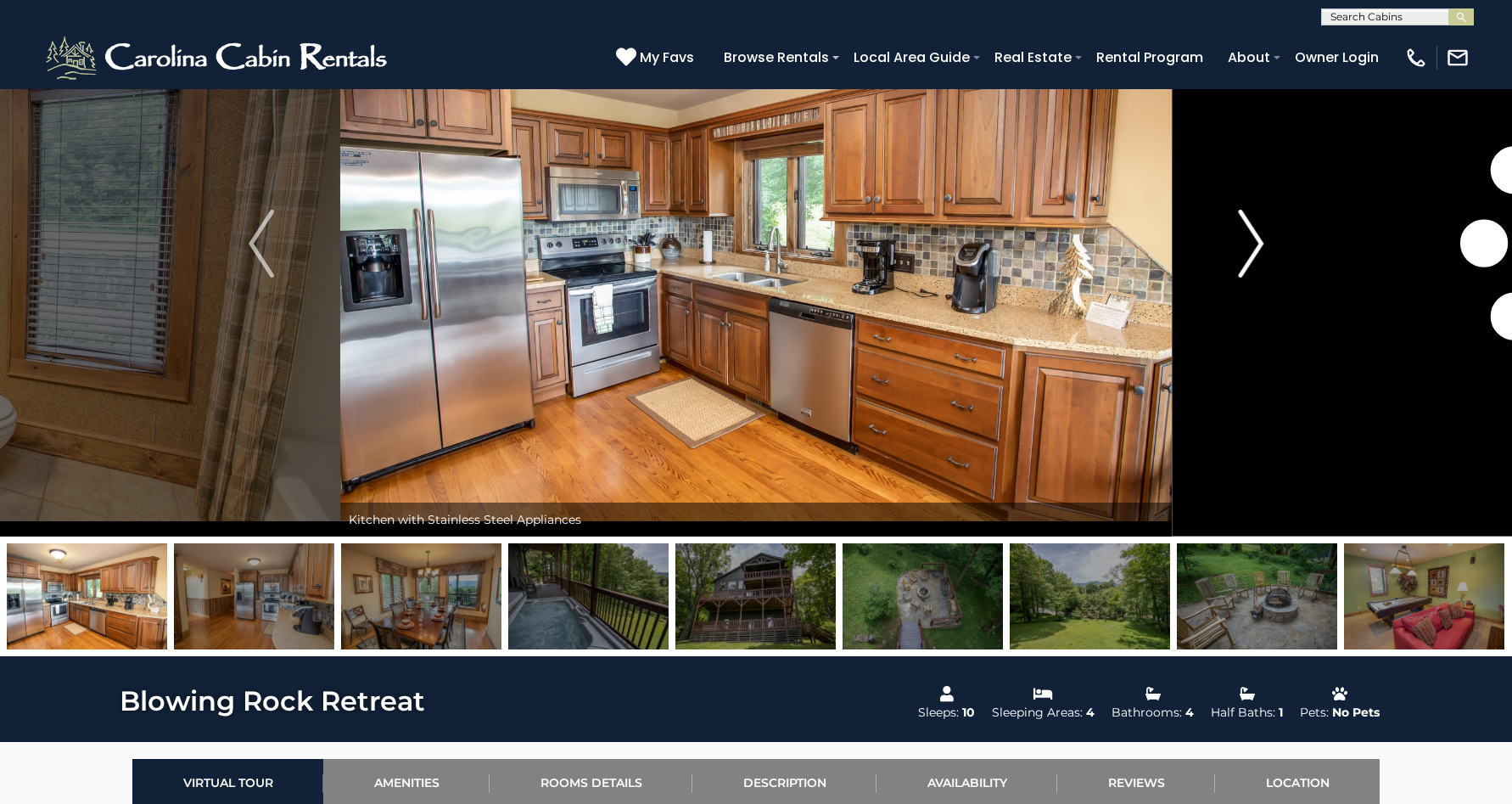
click at [1238, 247] on img "Next" at bounding box center [1251, 243] width 26 height 68
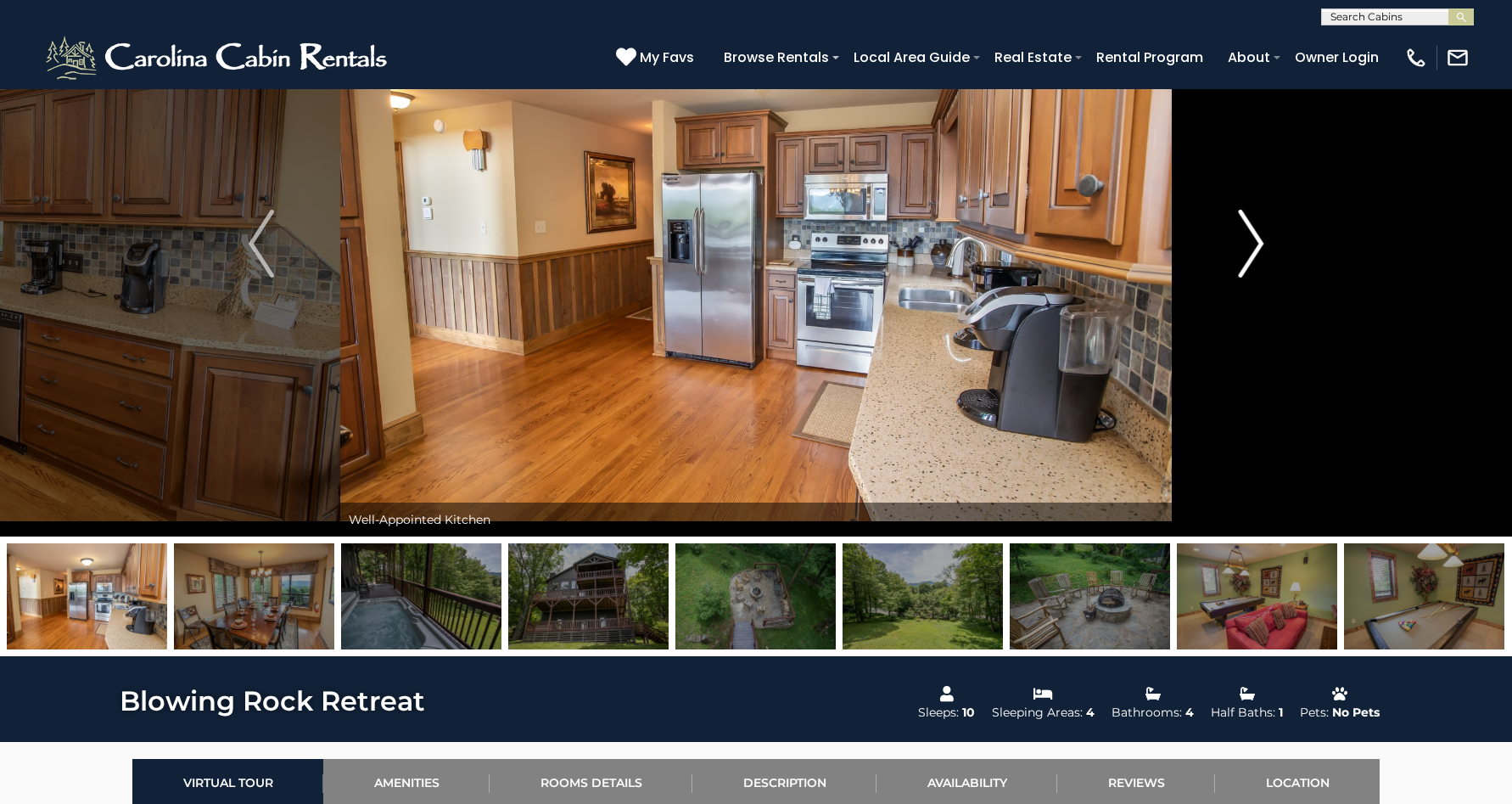
click at [1238, 247] on img "Next" at bounding box center [1251, 243] width 26 height 68
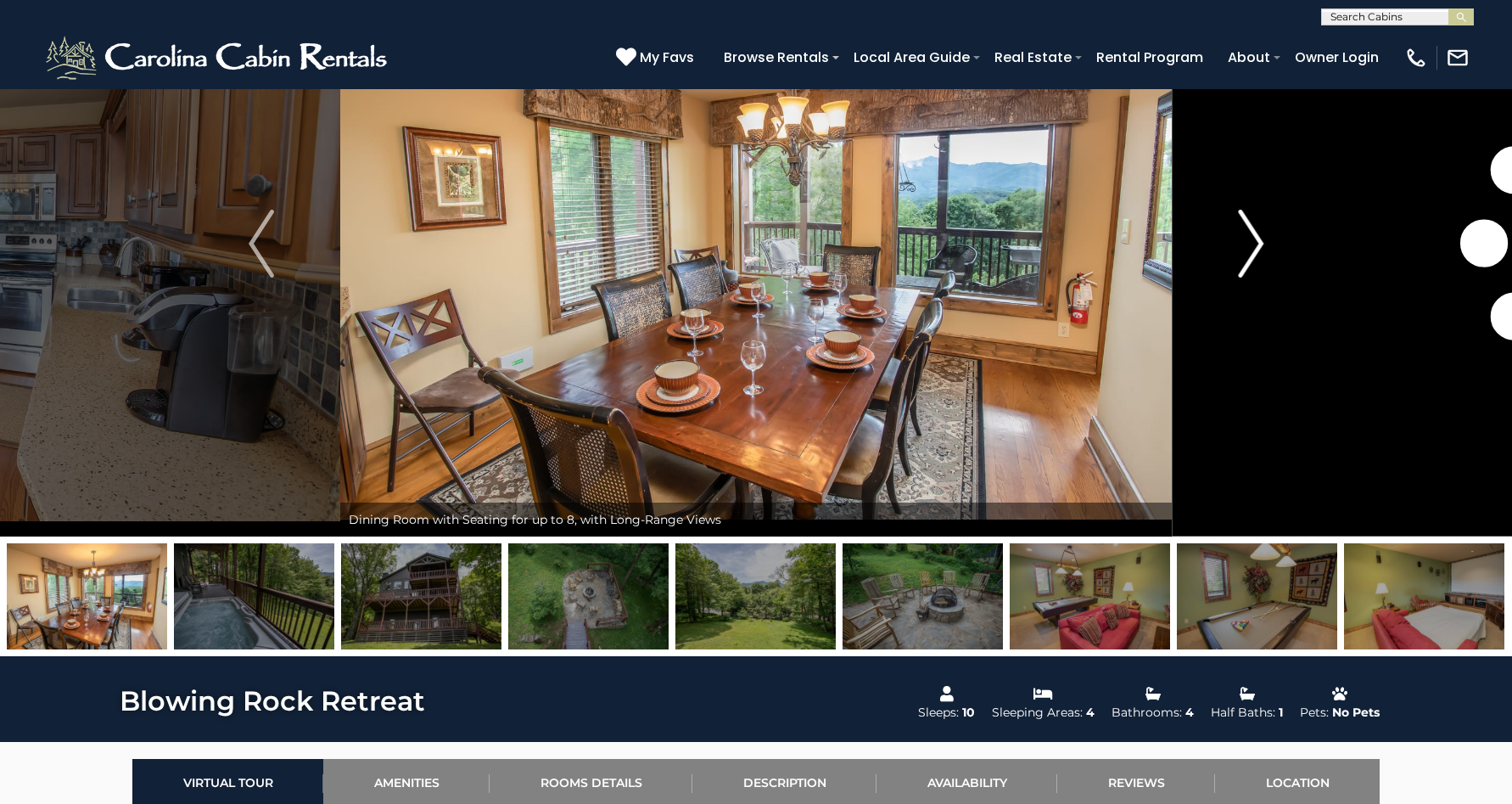
click at [1238, 247] on img "Next" at bounding box center [1251, 243] width 26 height 68
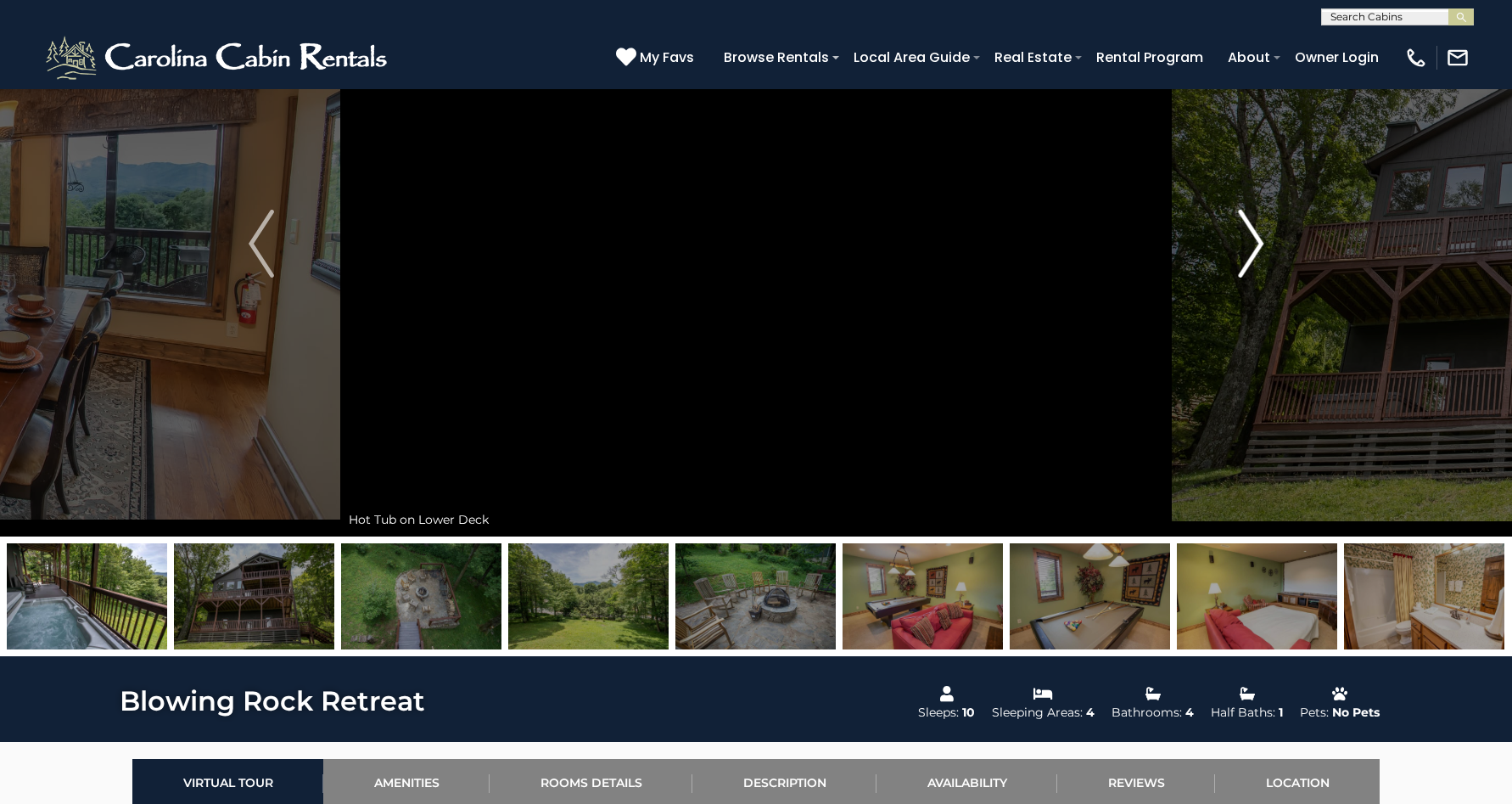
click at [1238, 247] on img "Next" at bounding box center [1251, 243] width 26 height 68
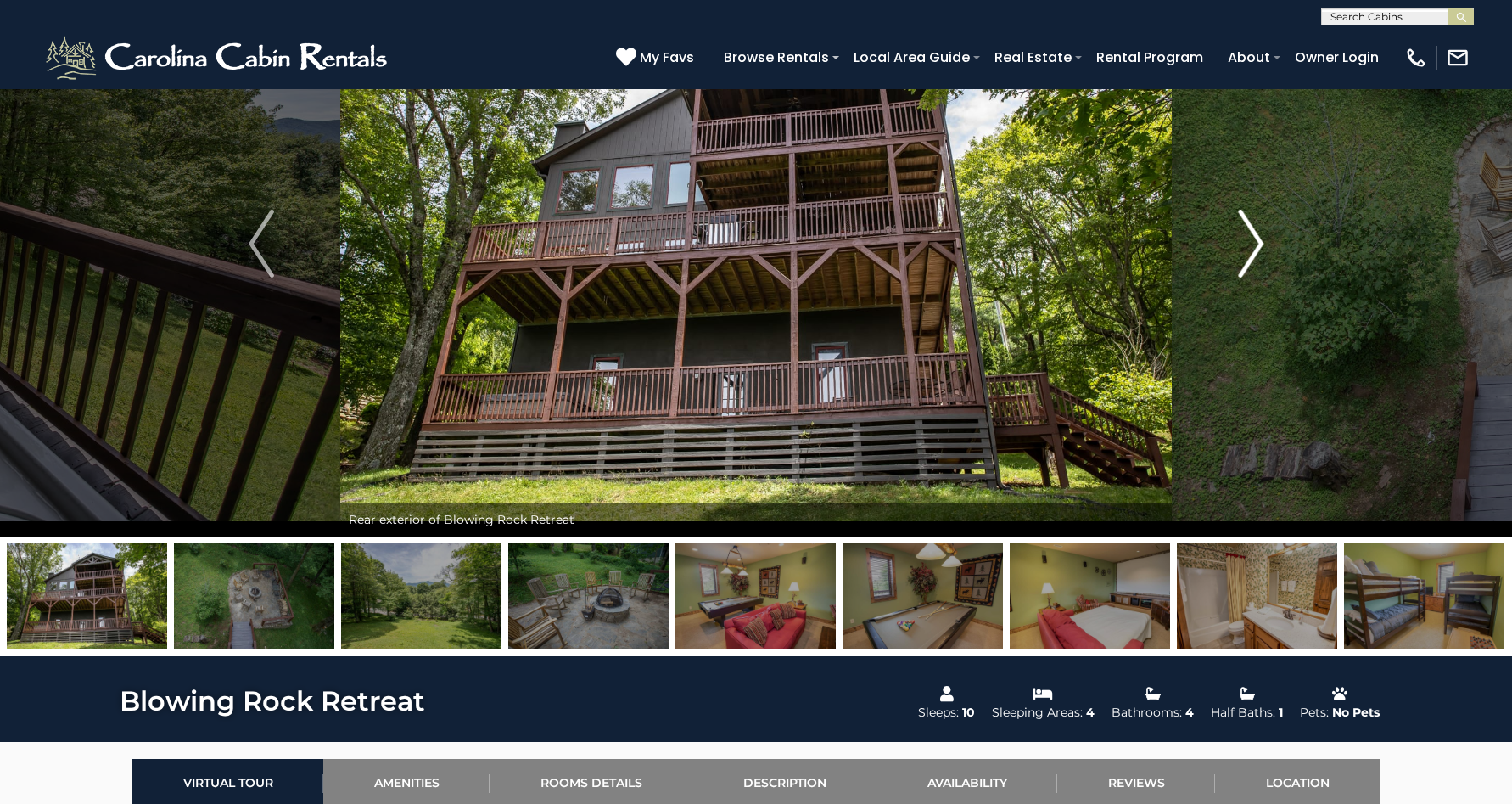
click at [1238, 247] on img "Next" at bounding box center [1251, 243] width 26 height 68
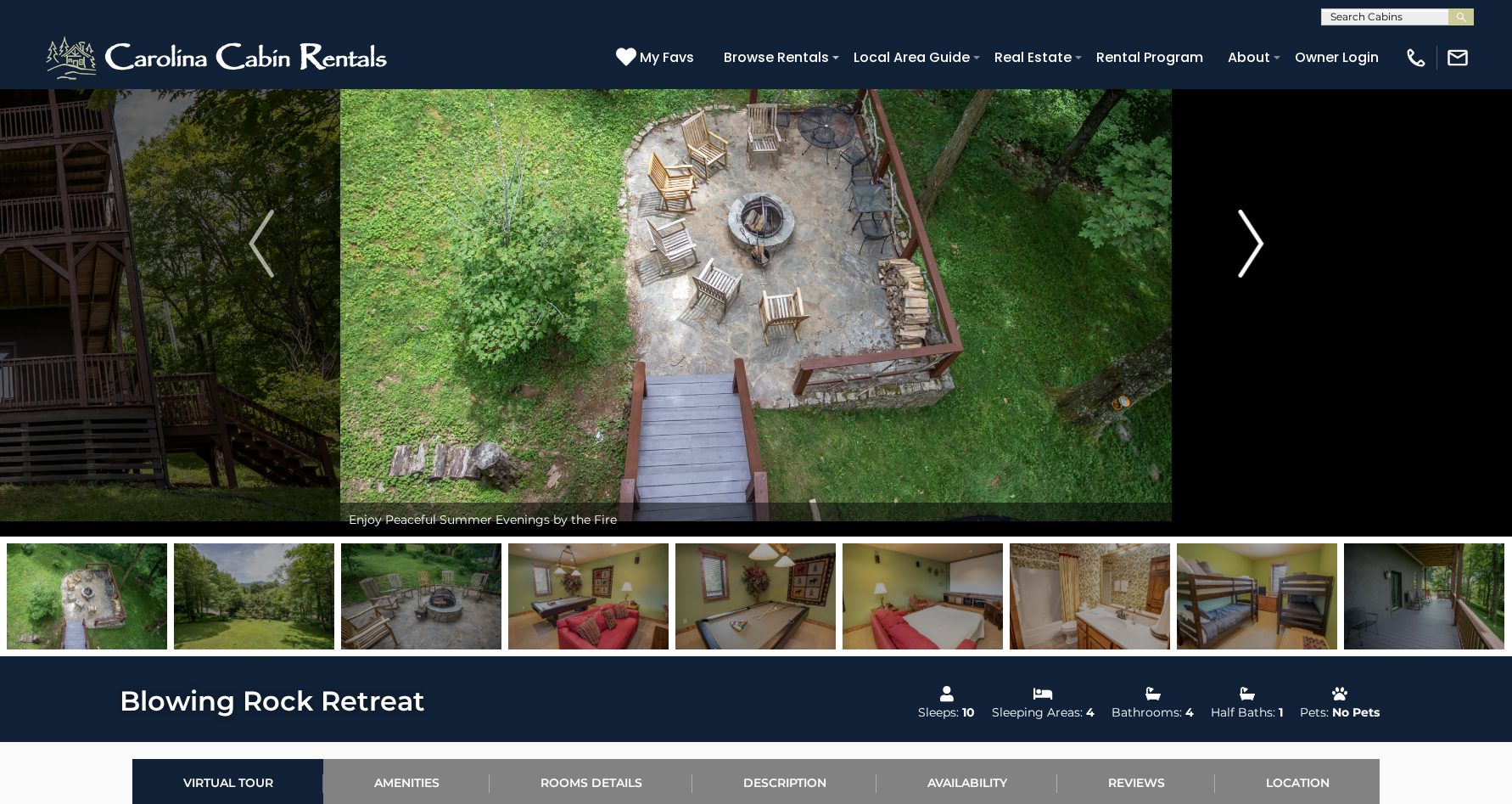
click at [1238, 247] on img "Next" at bounding box center [1251, 243] width 26 height 68
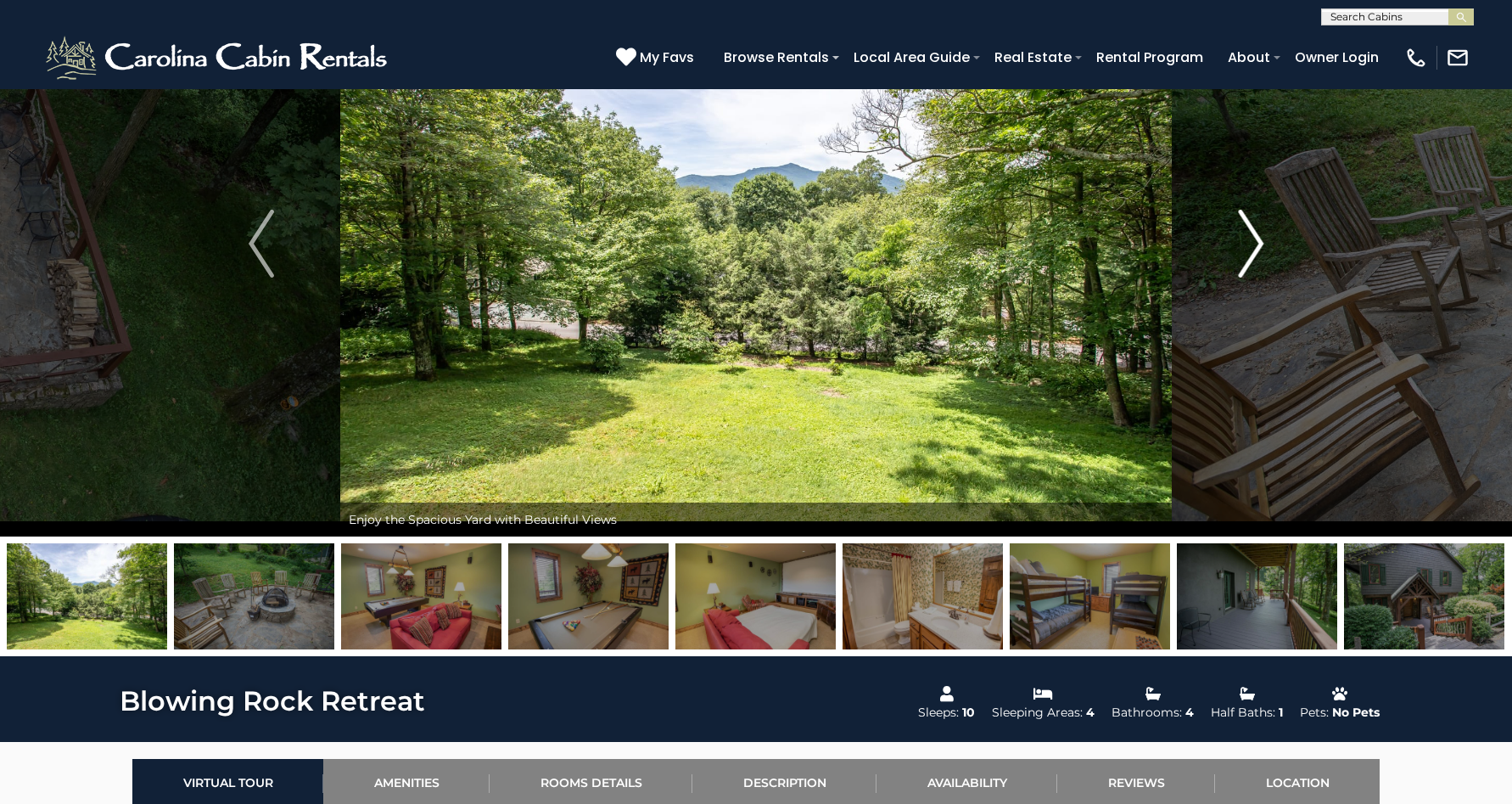
click at [1238, 247] on img "Next" at bounding box center [1251, 243] width 26 height 68
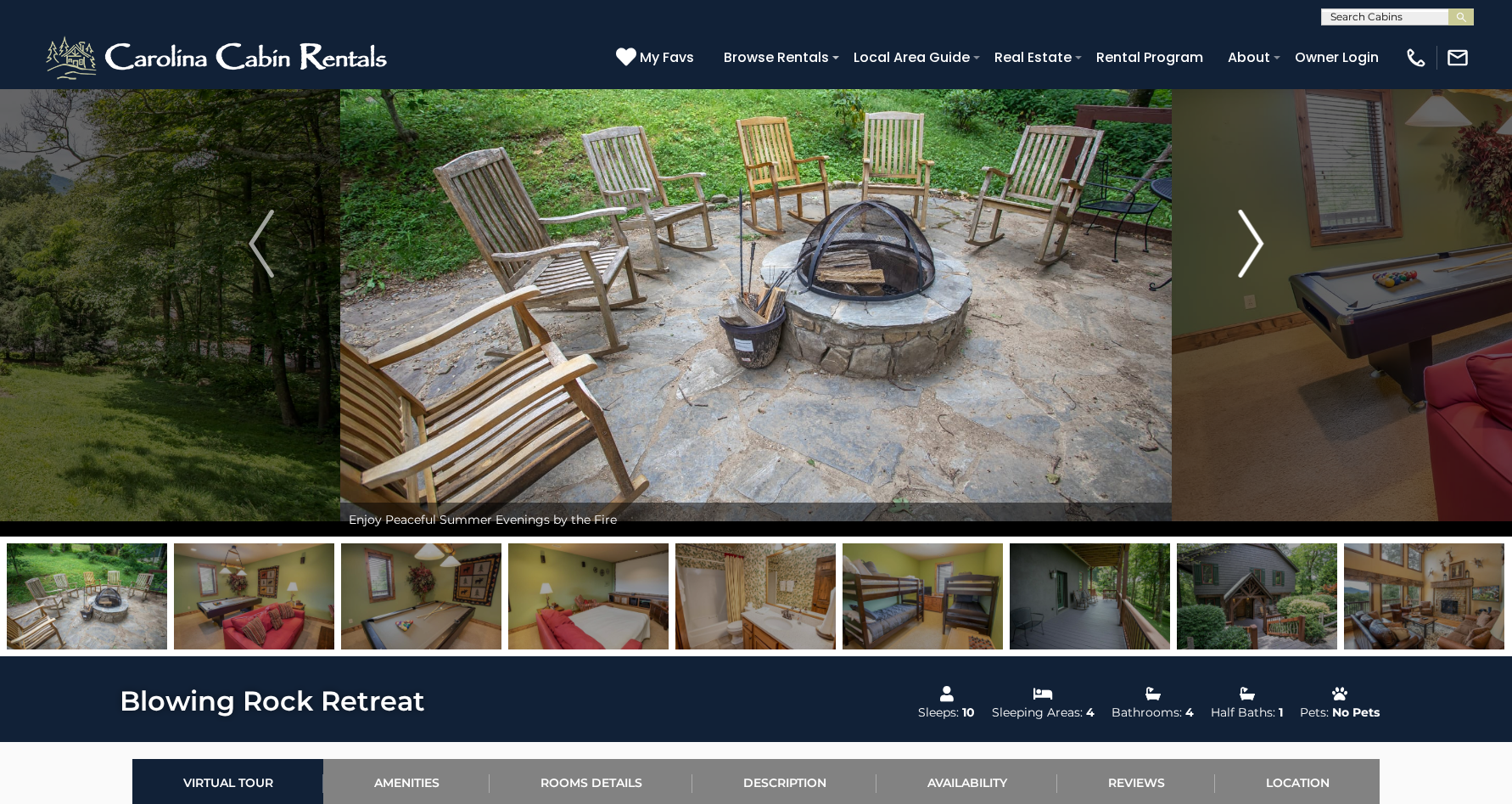
click at [1238, 247] on img "Next" at bounding box center [1251, 243] width 26 height 68
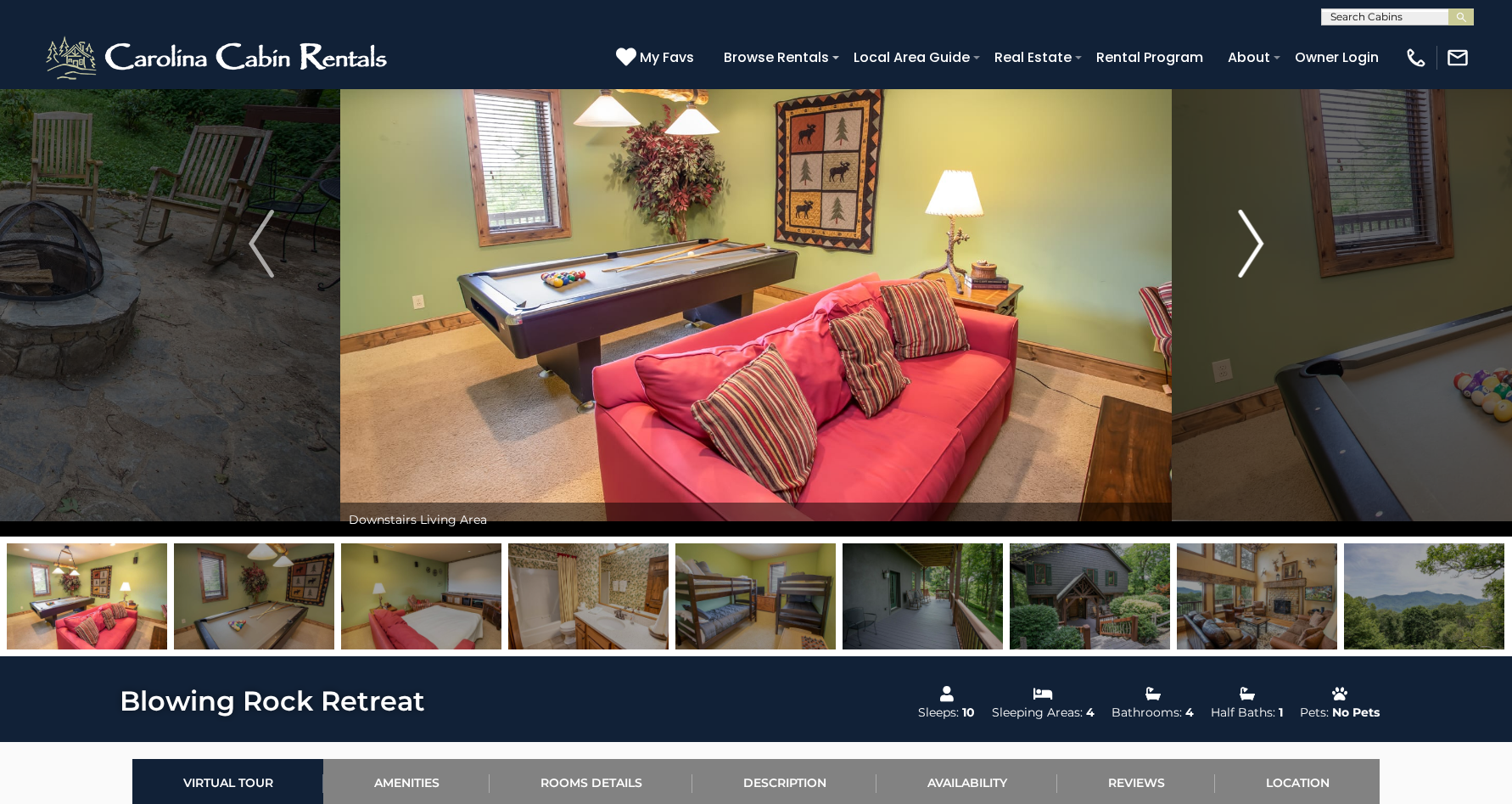
click at [1238, 247] on img "Next" at bounding box center [1251, 243] width 26 height 68
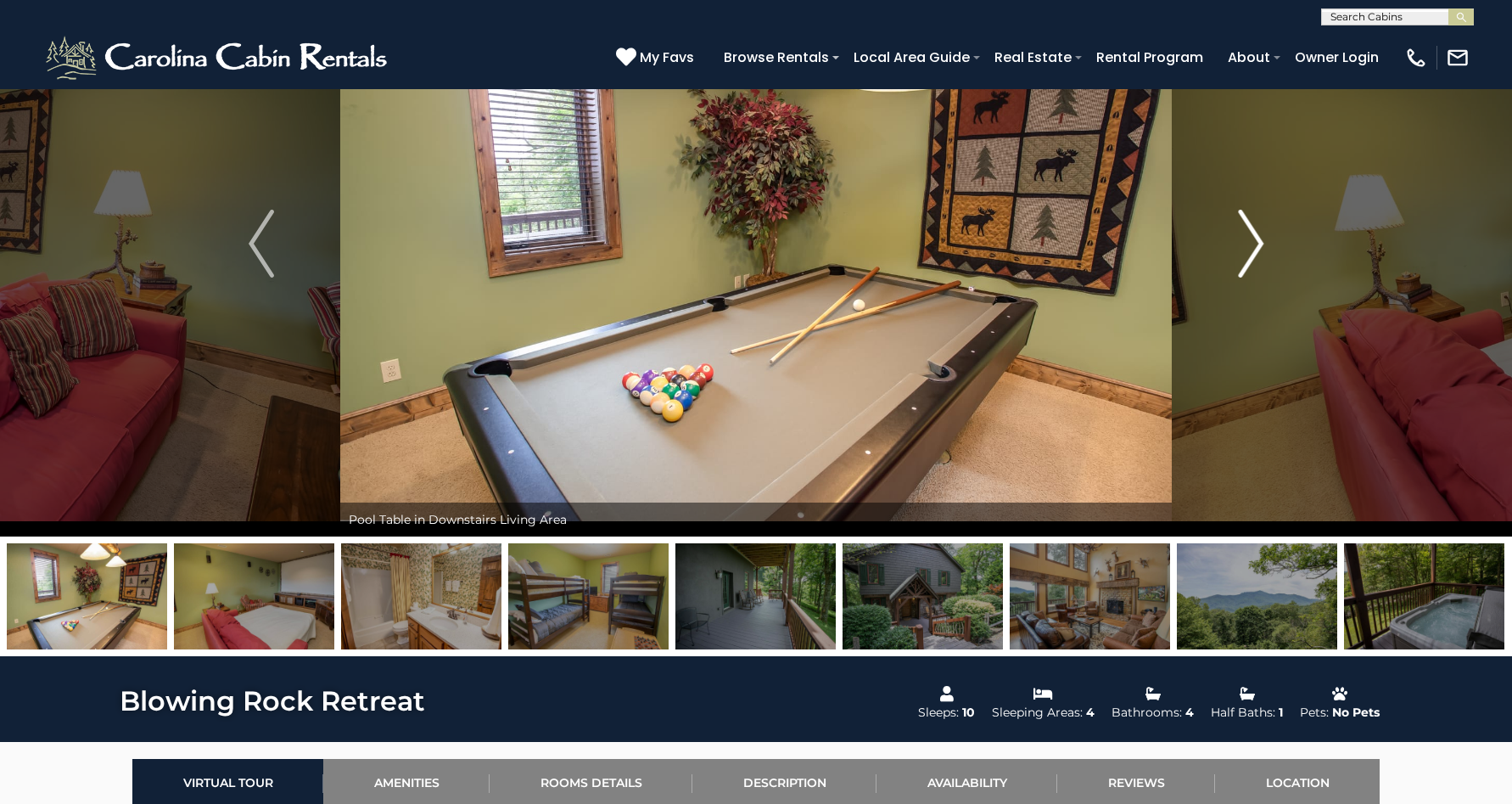
click at [1238, 247] on img "Next" at bounding box center [1251, 243] width 26 height 68
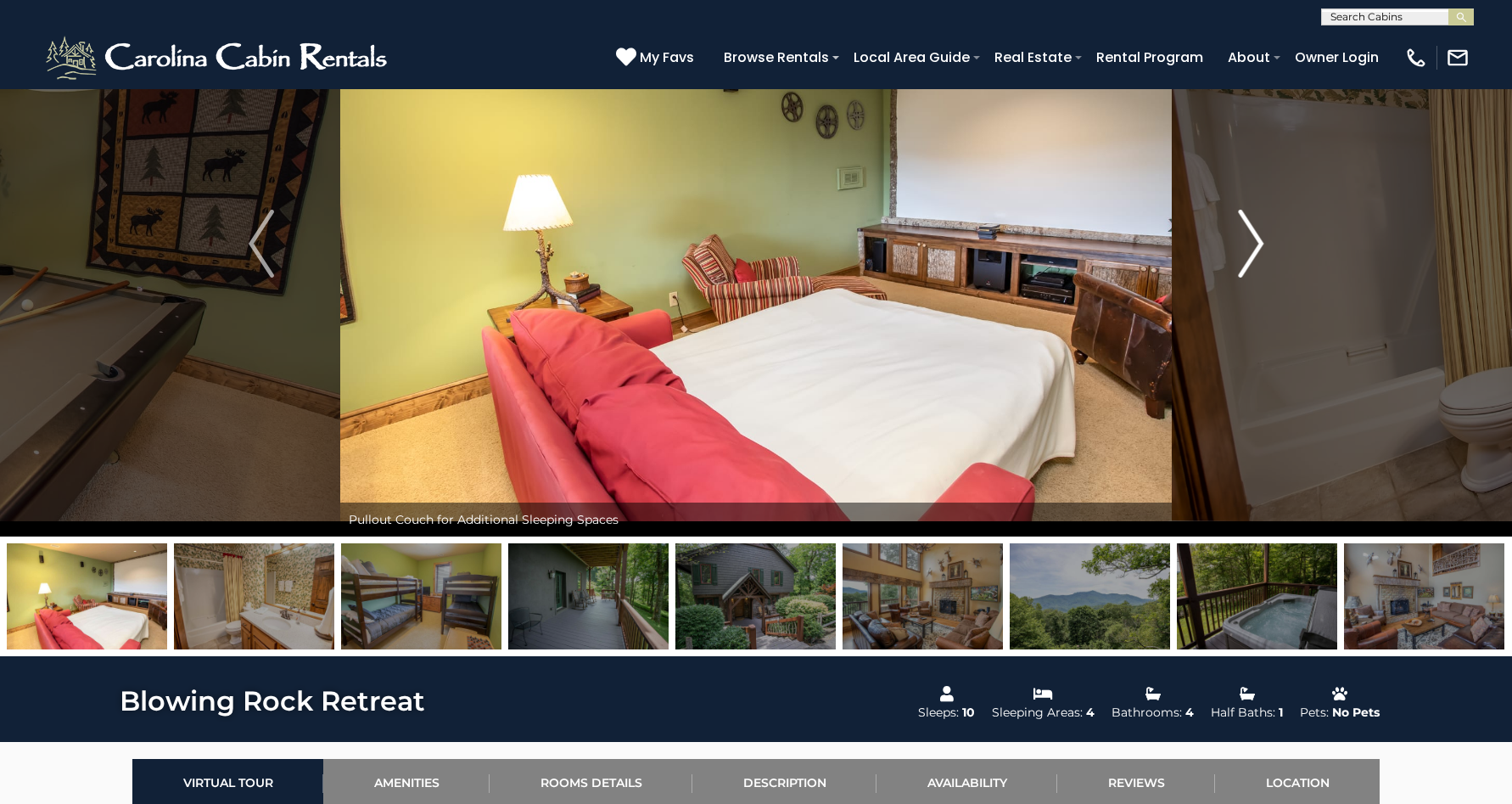
click at [1238, 247] on img "Next" at bounding box center [1251, 243] width 26 height 68
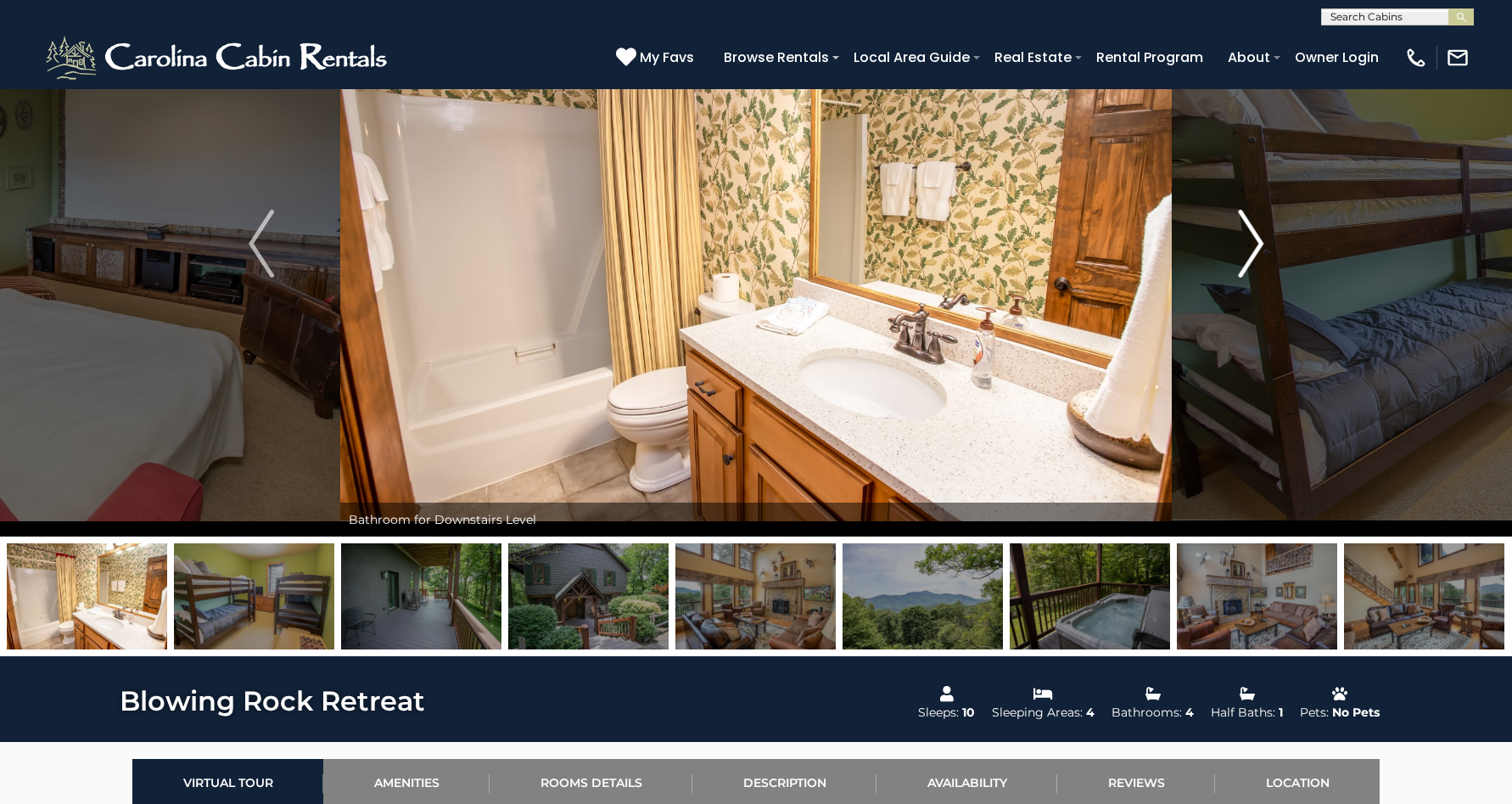
click at [1238, 248] on img "Next" at bounding box center [1251, 243] width 26 height 68
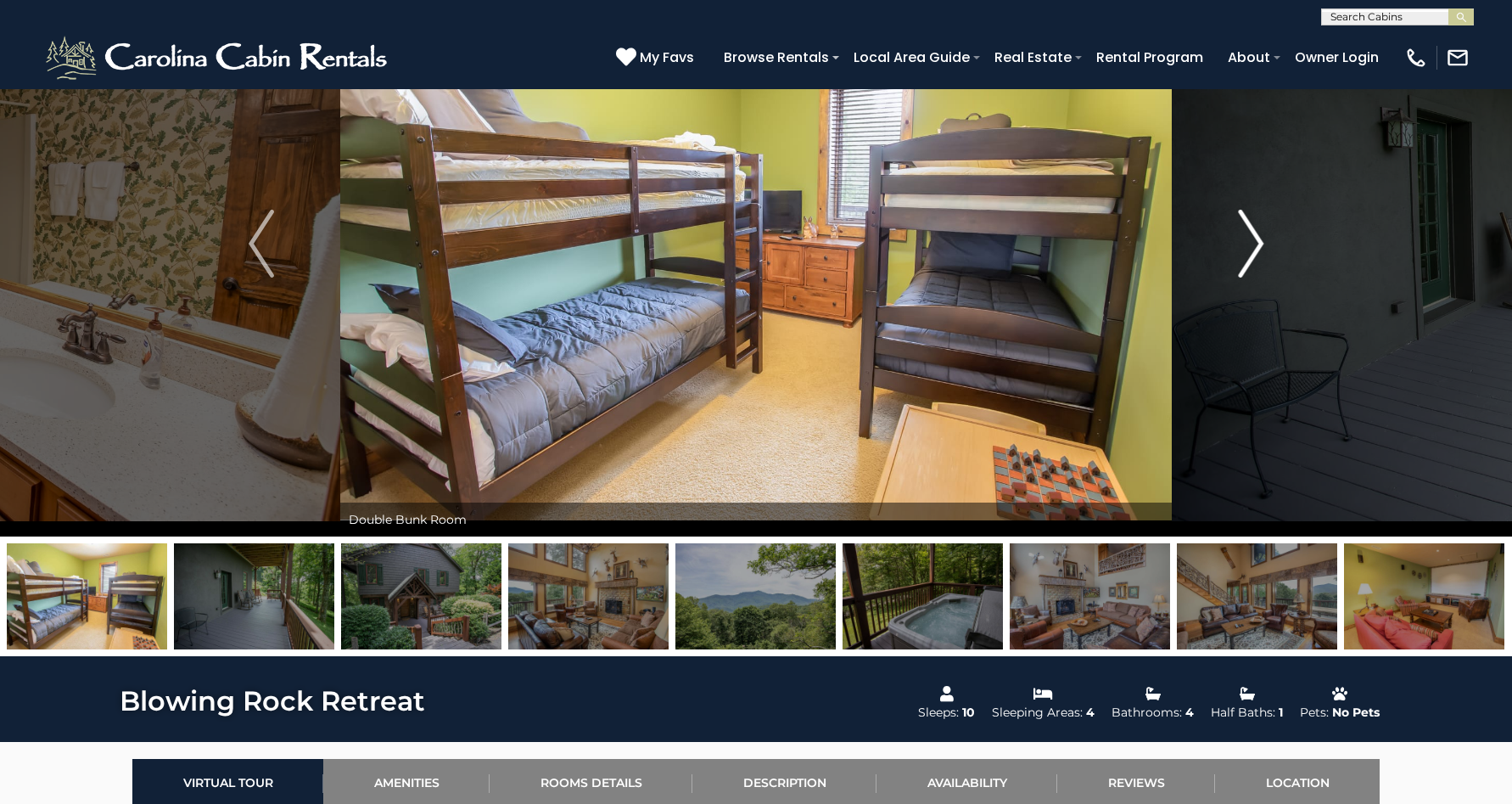
click at [1238, 248] on img "Next" at bounding box center [1251, 243] width 26 height 68
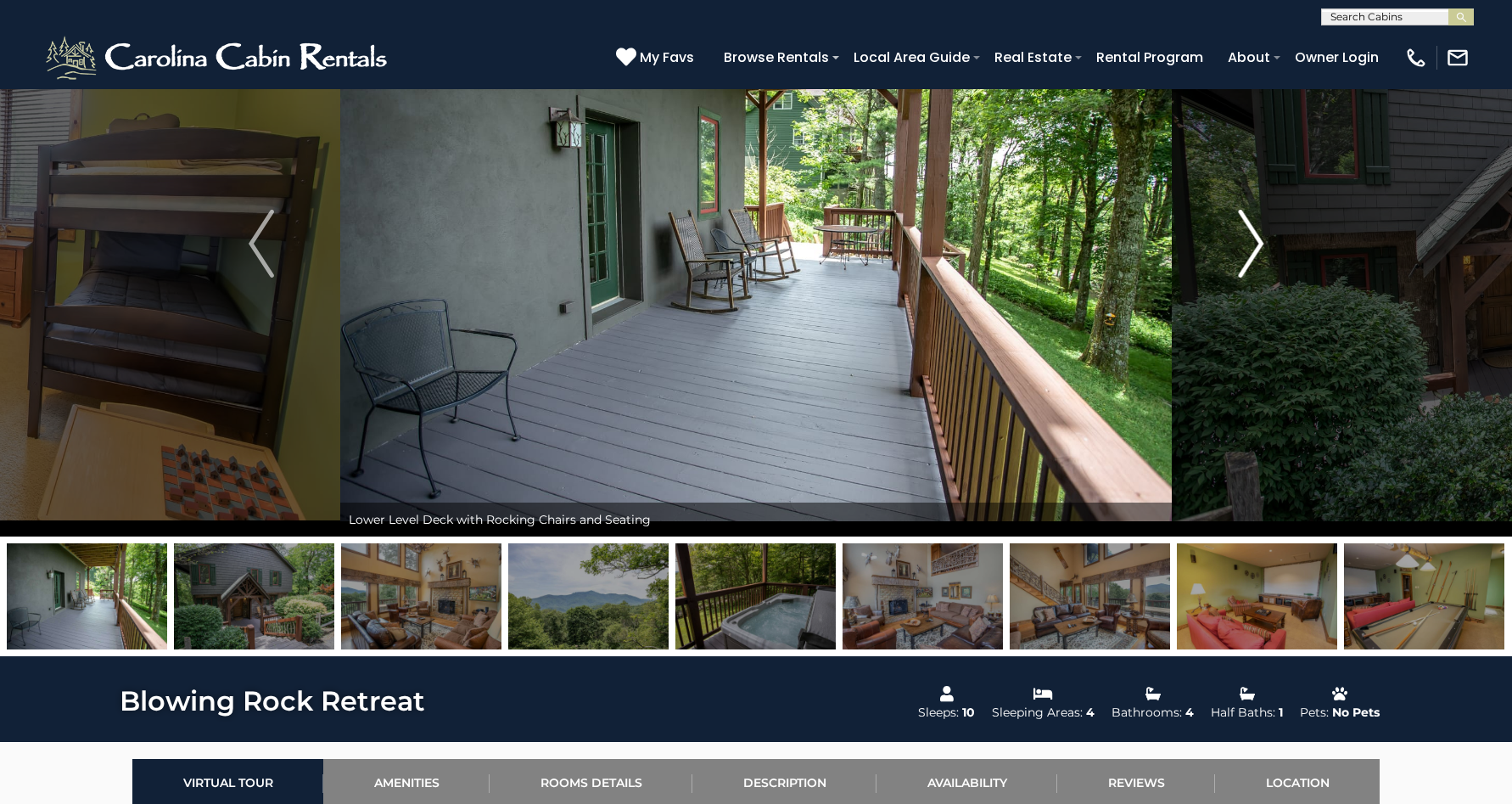
click at [1238, 248] on img "Next" at bounding box center [1251, 243] width 26 height 68
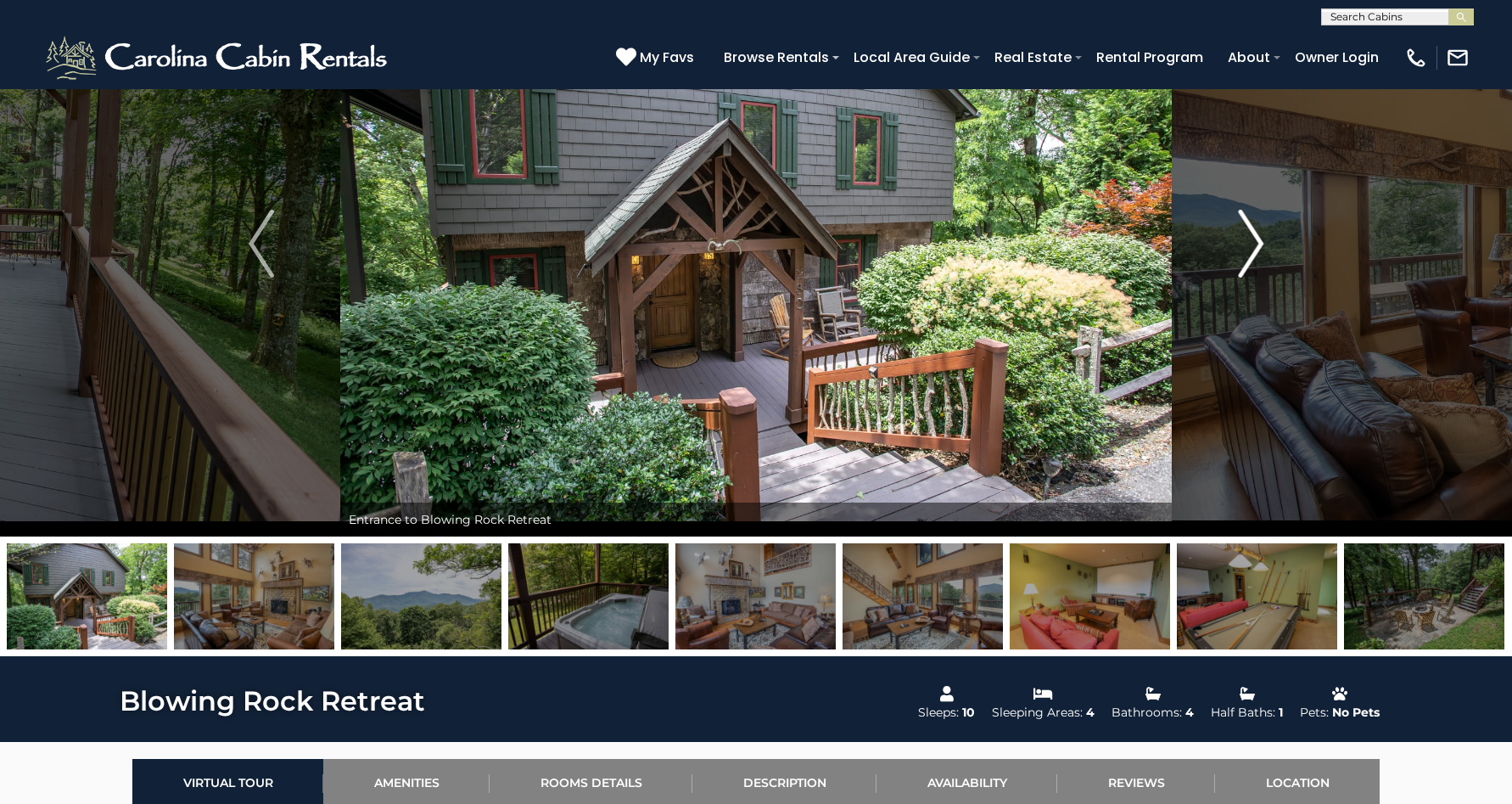
click at [1238, 248] on img "Next" at bounding box center [1251, 243] width 26 height 68
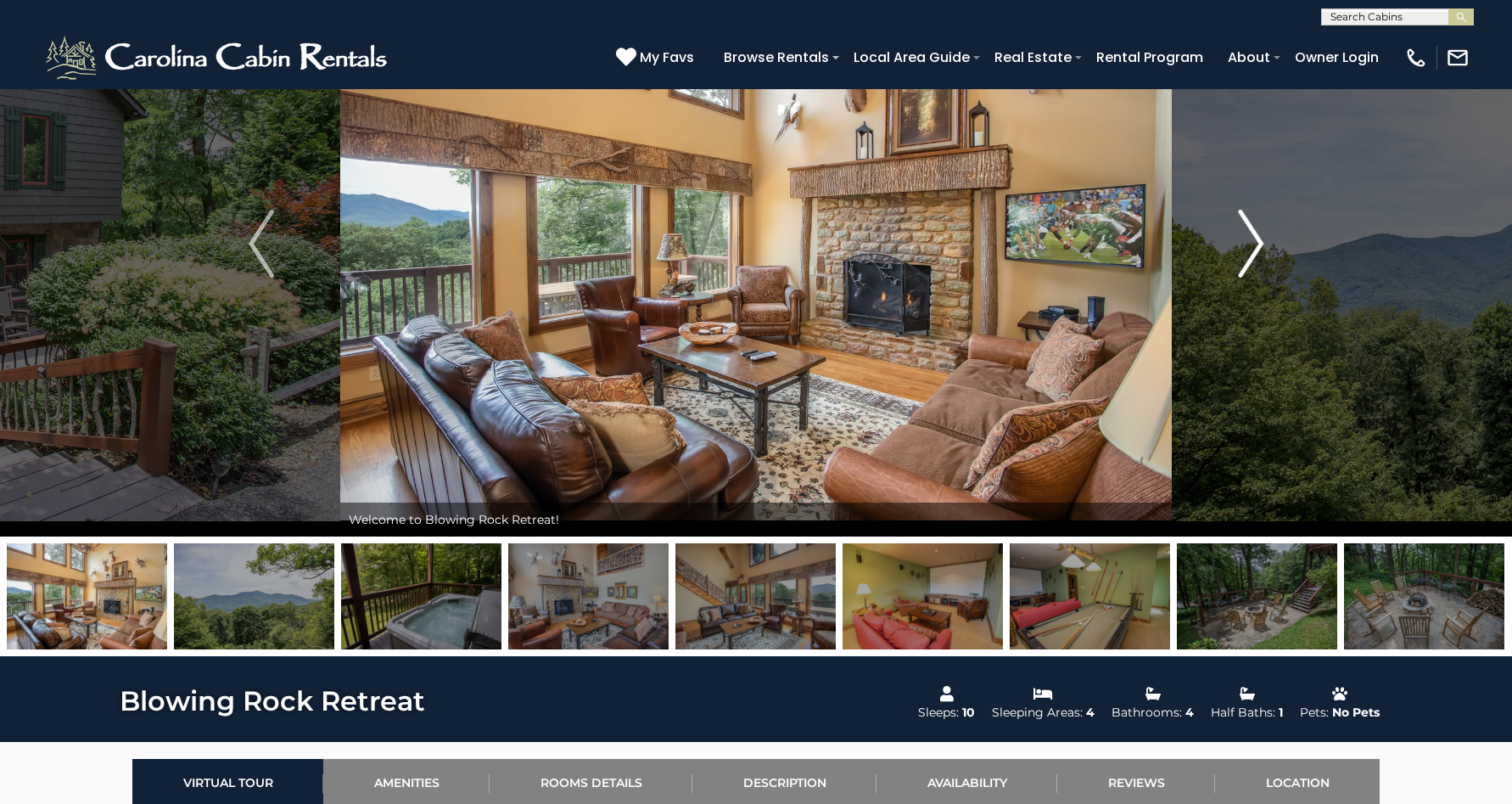
click at [1238, 248] on img "Next" at bounding box center [1251, 243] width 26 height 68
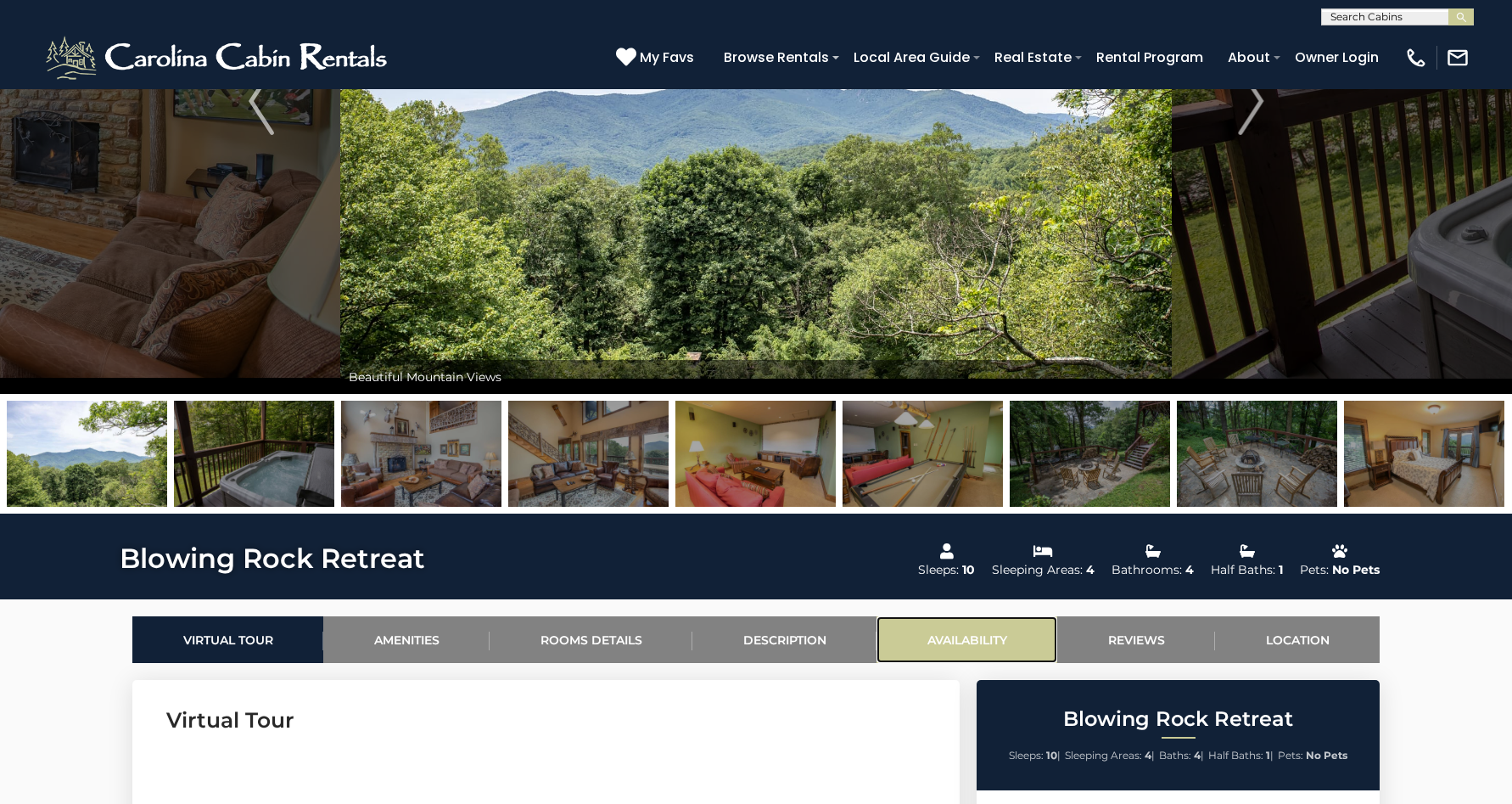
click at [978, 646] on link "Availability" at bounding box center [966, 639] width 180 height 46
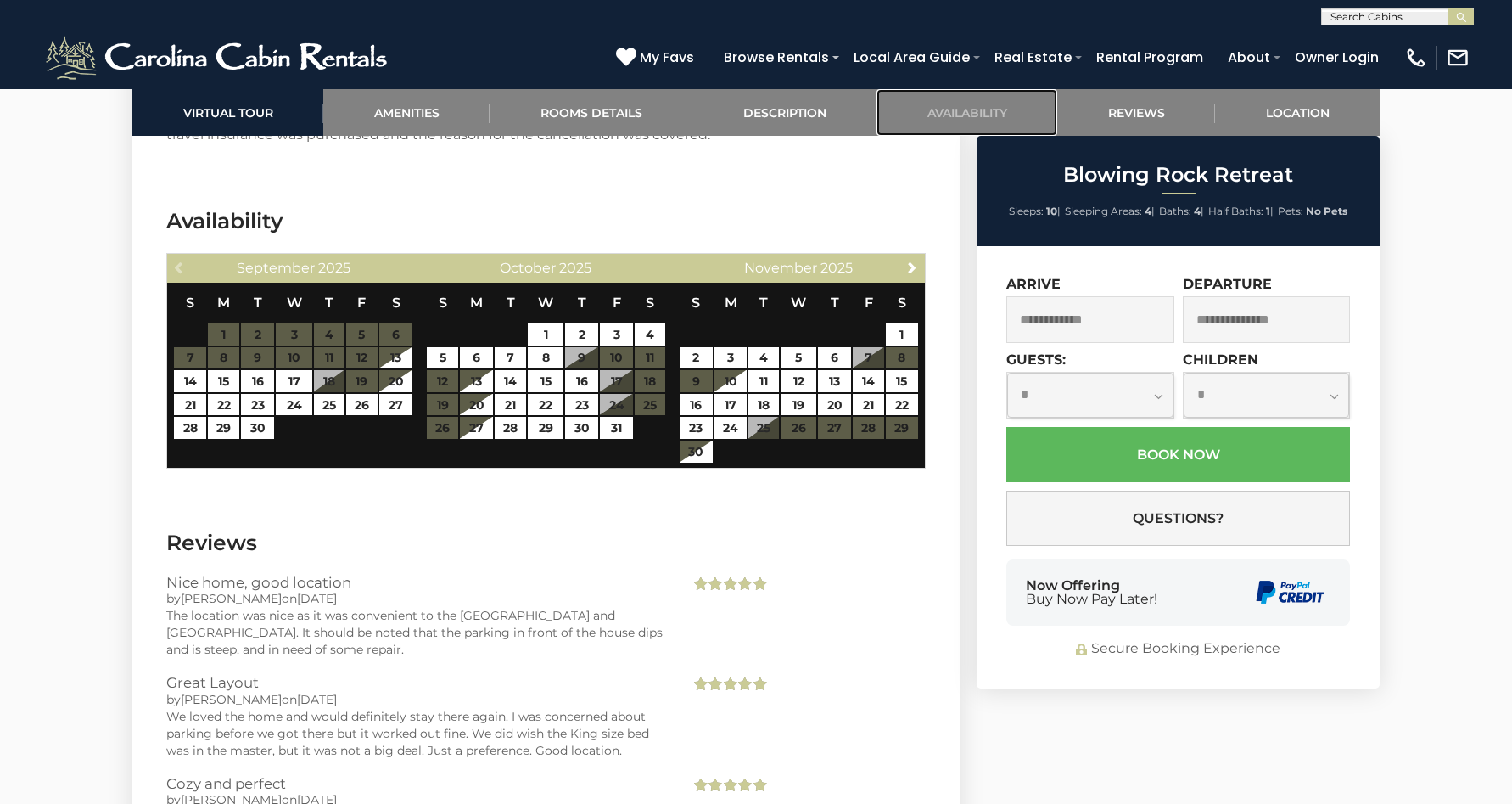
scroll to position [3428, 0]
